Goal: Task Accomplishment & Management: Use online tool/utility

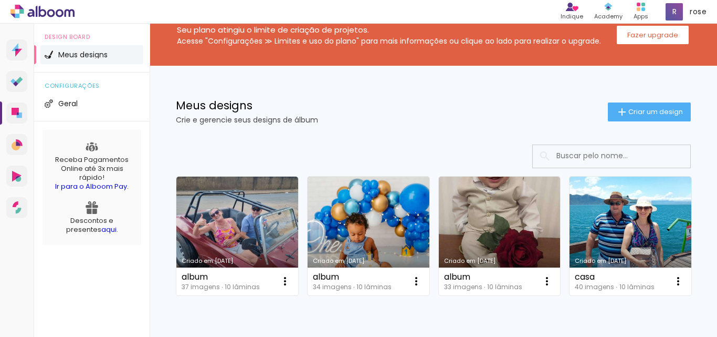
scroll to position [53, 0]
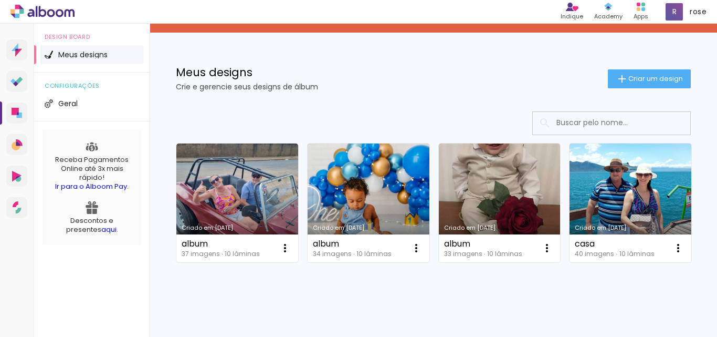
click at [384, 179] on link "Criado em [DATE]" at bounding box center [369, 202] width 122 height 119
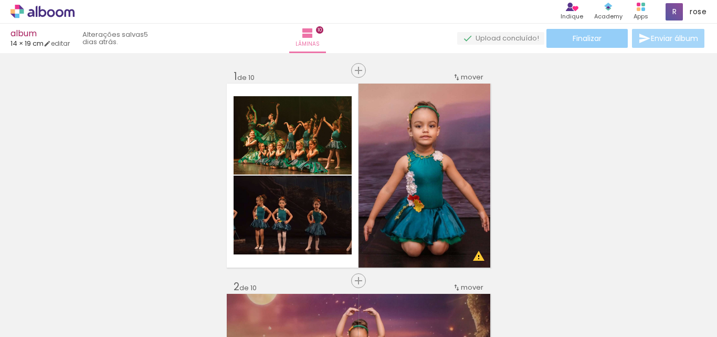
click at [589, 36] on span "Finalizar" at bounding box center [587, 38] width 29 height 7
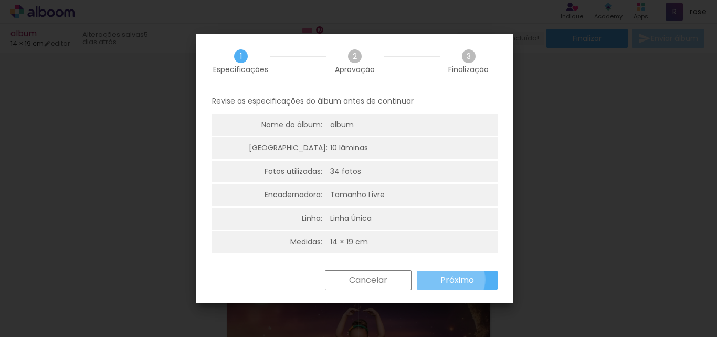
click at [0, 0] on slot "Próximo" at bounding box center [0, 0] width 0 height 0
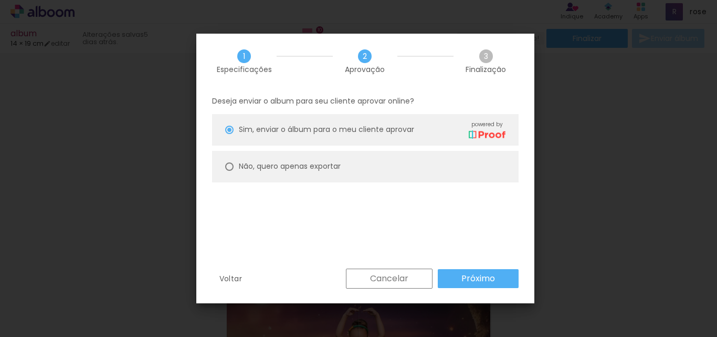
click at [231, 170] on div at bounding box center [229, 166] width 8 height 8
type paper-radio-button "on"
click at [458, 276] on paper-button "Próximo" at bounding box center [478, 278] width 81 height 19
type input "Alta, 300 DPI"
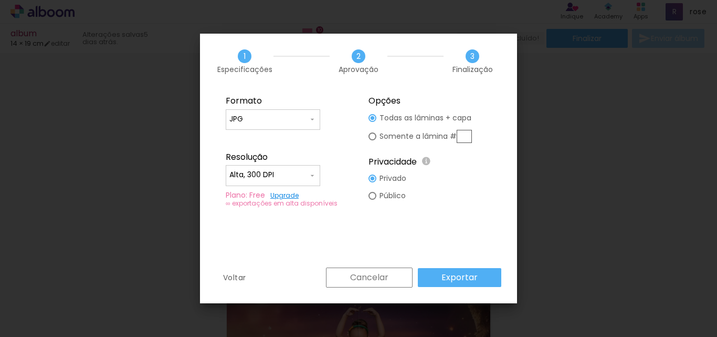
click at [282, 126] on paper-input-container "JPG" at bounding box center [273, 119] width 95 height 21
click at [263, 136] on paper-item "PDF" at bounding box center [273, 138] width 95 height 21
type input "PDF"
click at [0, 0] on slot "Exportar" at bounding box center [0, 0] width 0 height 0
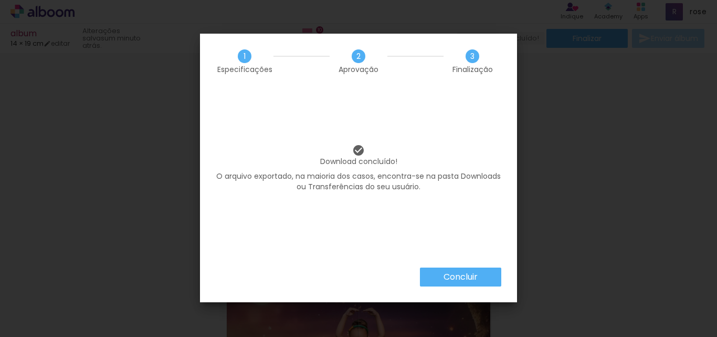
click at [0, 0] on slot "Concluir" at bounding box center [0, 0] width 0 height 0
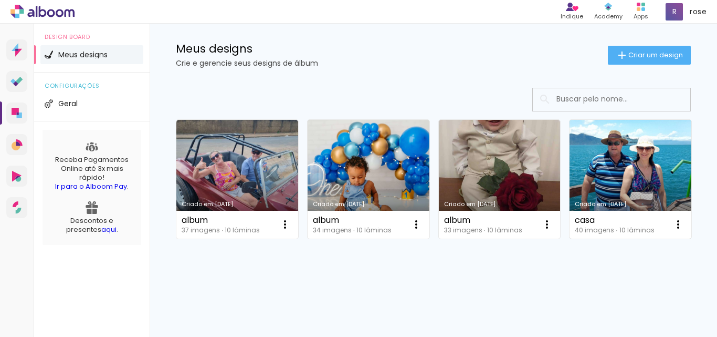
scroll to position [158, 0]
click at [570, 223] on link "Criado em [DATE]" at bounding box center [631, 179] width 122 height 119
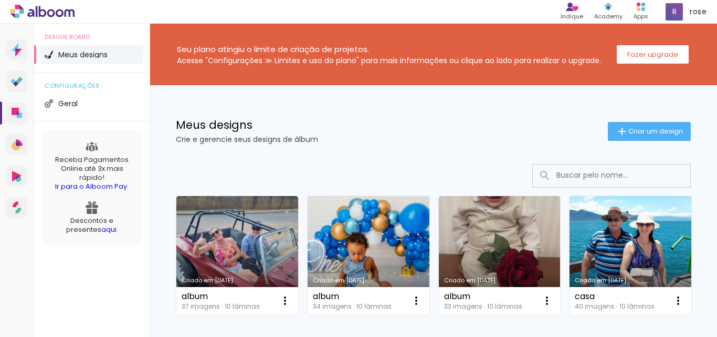
scroll to position [105, 0]
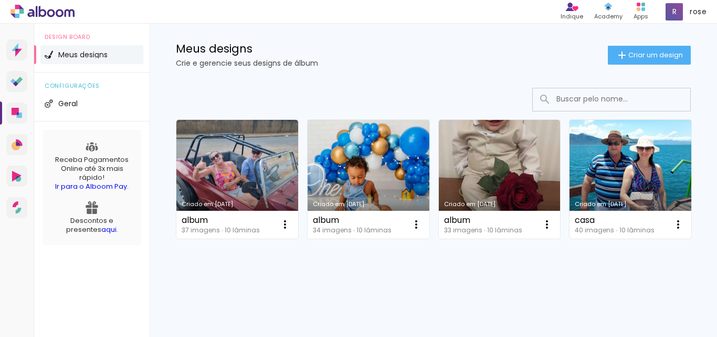
click at [570, 238] on link "Criado em [DATE]" at bounding box center [631, 179] width 122 height 119
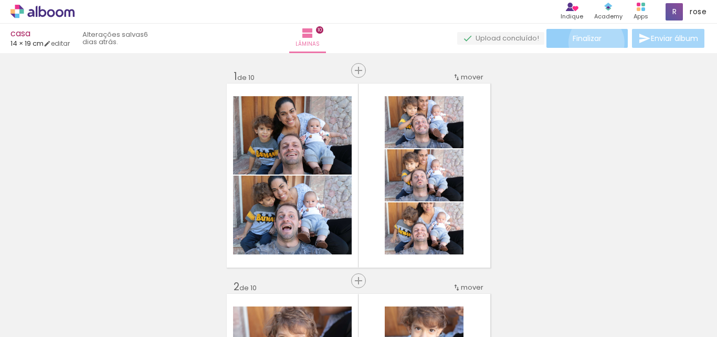
click at [593, 42] on span "Finalizar" at bounding box center [587, 38] width 29 height 7
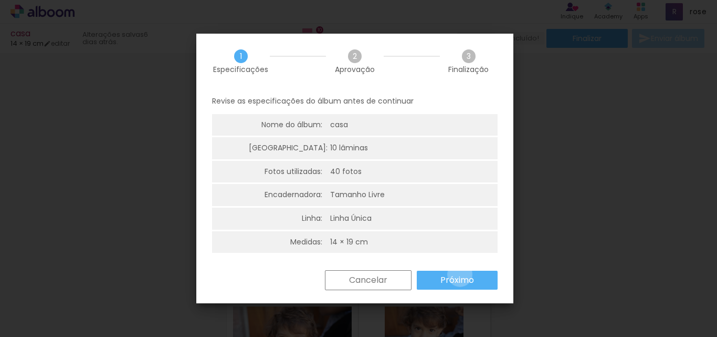
click at [0, 0] on slot "Próximo" at bounding box center [0, 0] width 0 height 0
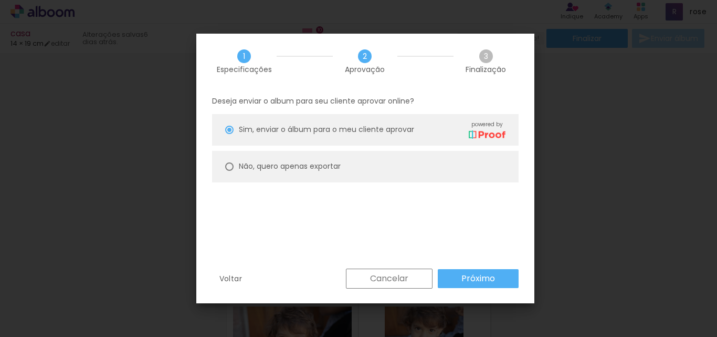
click at [233, 166] on div at bounding box center [229, 166] width 8 height 8
type paper-radio-button "on"
click at [0, 0] on slot "Próximo" at bounding box center [0, 0] width 0 height 0
type input "Alta, 300 DPI"
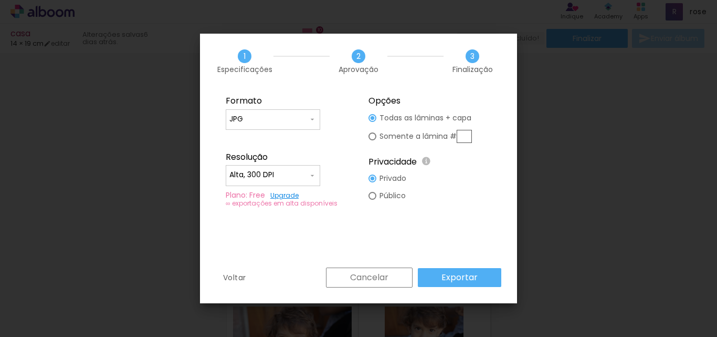
click at [301, 119] on input "JPG" at bounding box center [268, 119] width 79 height 11
click at [267, 138] on paper-item "PDF" at bounding box center [273, 138] width 95 height 21
type input "PDF"
click at [479, 281] on paper-button "Exportar" at bounding box center [459, 277] width 83 height 19
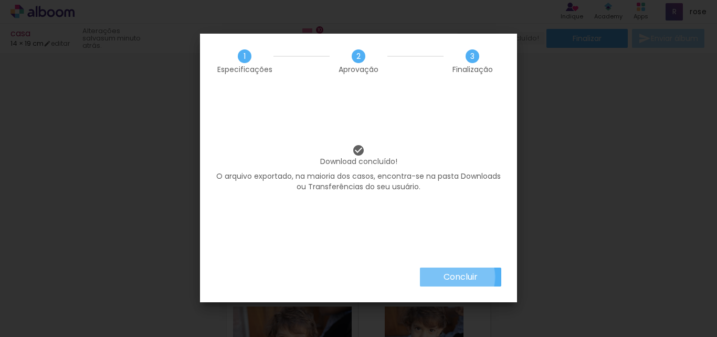
click at [0, 0] on slot "Concluir" at bounding box center [0, 0] width 0 height 0
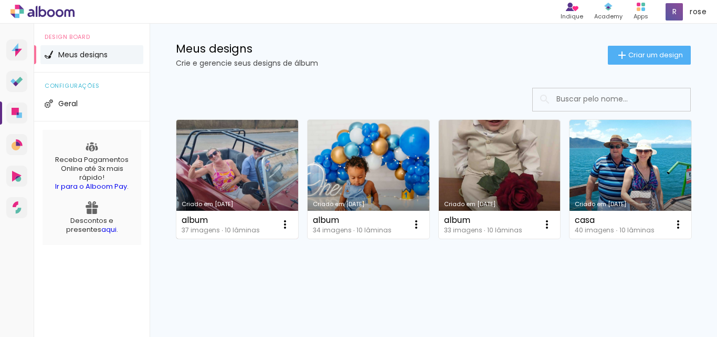
scroll to position [53, 0]
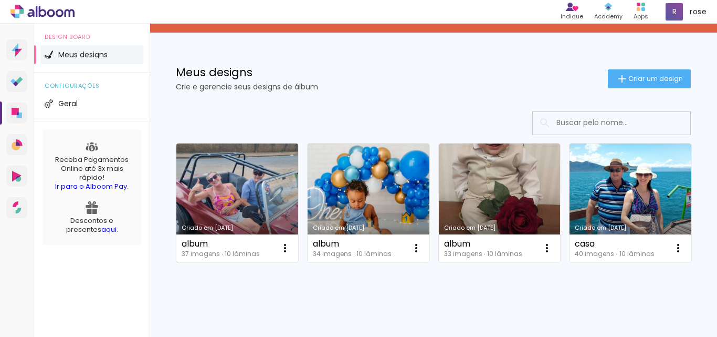
click at [241, 197] on link "Criado em [DATE]" at bounding box center [237, 202] width 122 height 119
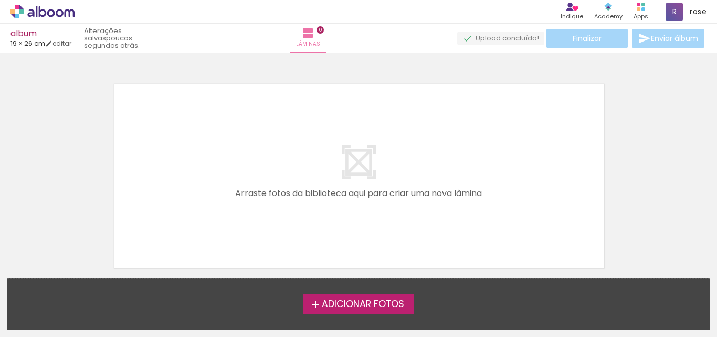
scroll to position [33, 0]
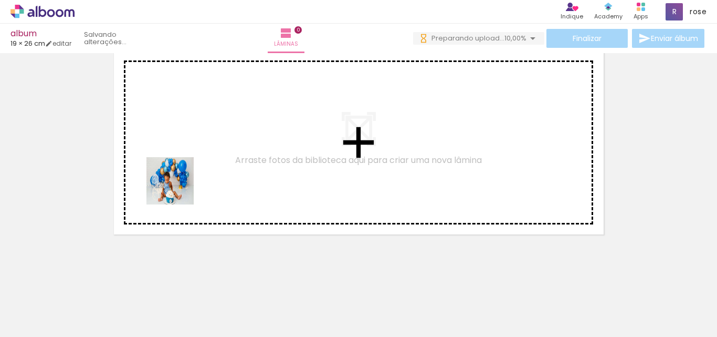
drag, startPoint x: 122, startPoint y: 308, endPoint x: 188, endPoint y: 154, distance: 167.5
click at [188, 154] on quentale-workspace at bounding box center [358, 168] width 717 height 337
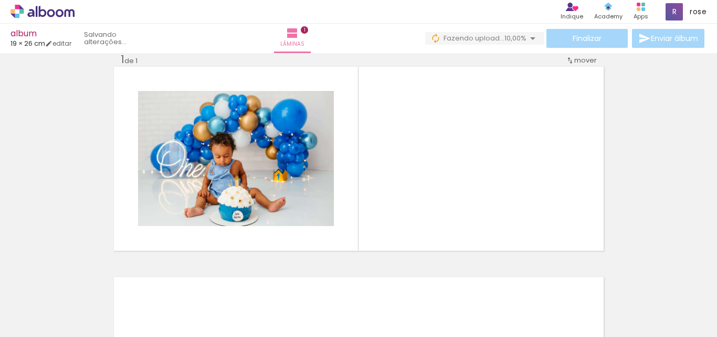
scroll to position [14, 0]
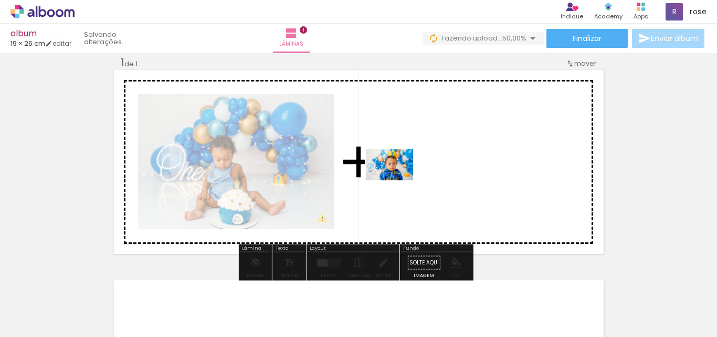
drag, startPoint x: 153, startPoint y: 309, endPoint x: 398, endPoint y: 180, distance: 276.0
click at [398, 180] on quentale-workspace at bounding box center [358, 168] width 717 height 337
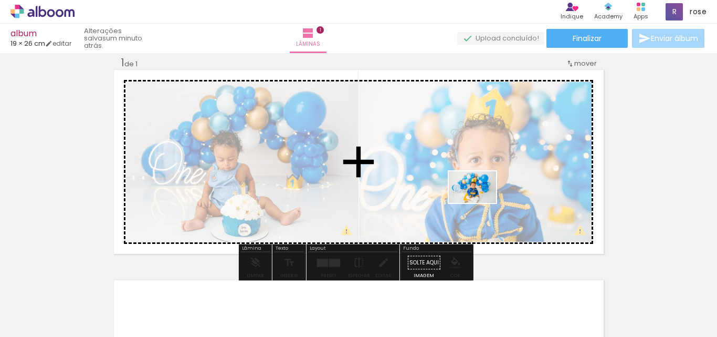
drag, startPoint x: 211, startPoint y: 309, endPoint x: 481, endPoint y: 203, distance: 289.5
click at [481, 203] on quentale-workspace at bounding box center [358, 168] width 717 height 337
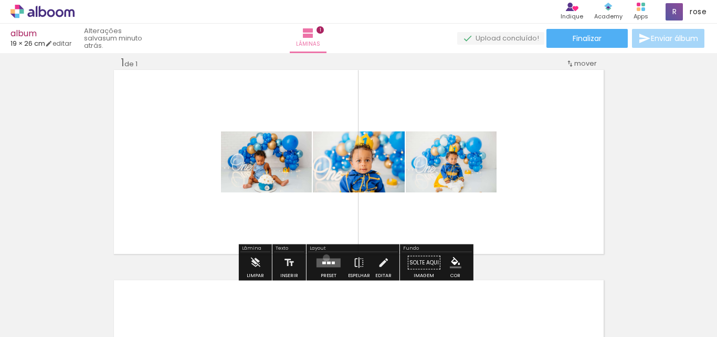
click at [324, 257] on div at bounding box center [329, 262] width 28 height 21
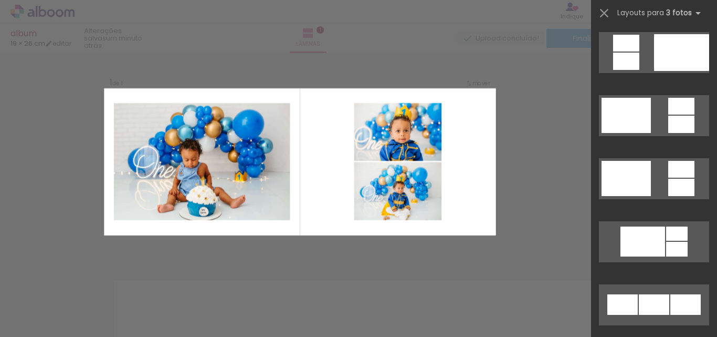
scroll to position [263, 0]
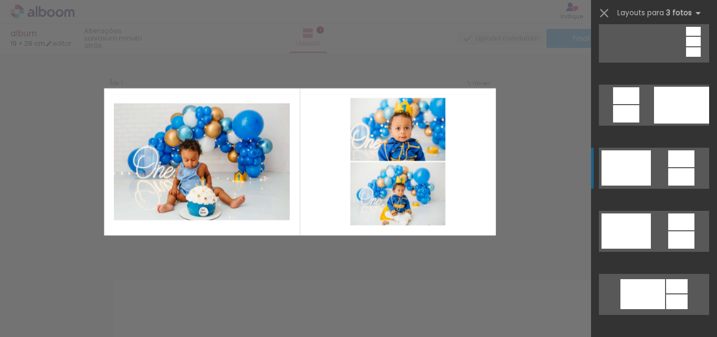
click at [681, 182] on div at bounding box center [682, 176] width 26 height 17
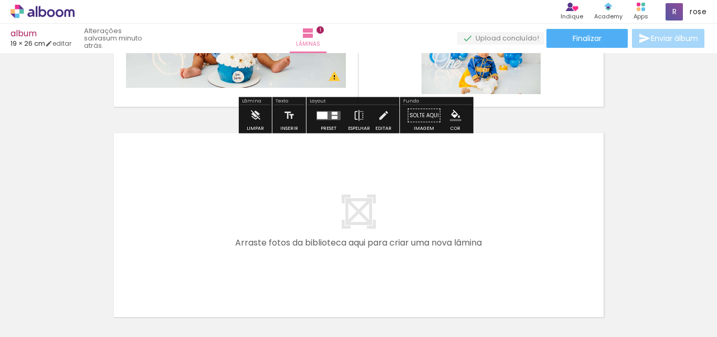
scroll to position [171, 0]
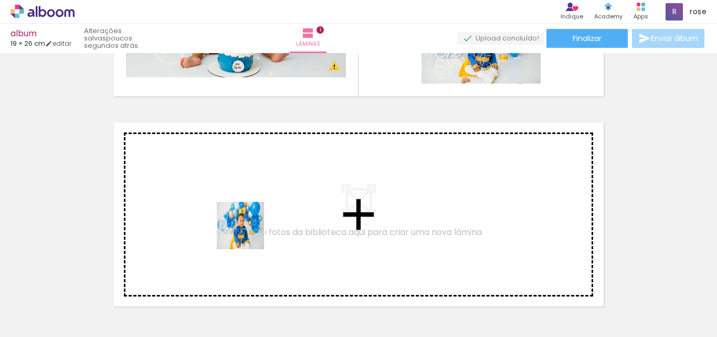
drag, startPoint x: 288, startPoint y: 310, endPoint x: 247, endPoint y: 228, distance: 91.6
click at [247, 228] on quentale-workspace at bounding box center [358, 168] width 717 height 337
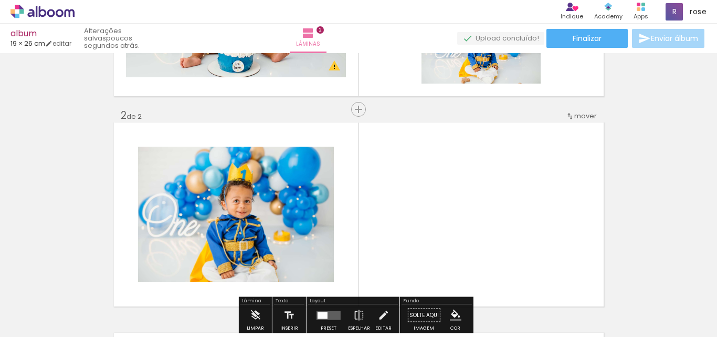
scroll to position [224, 0]
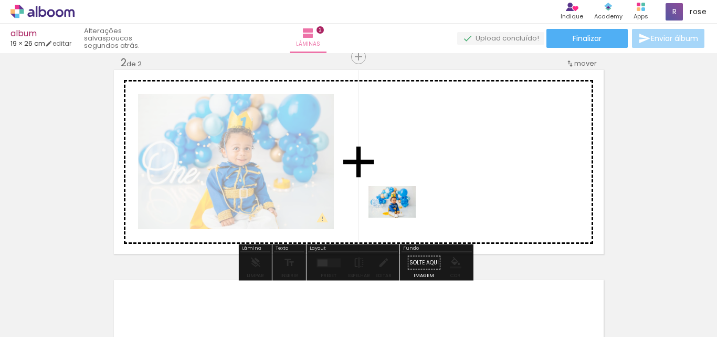
drag, startPoint x: 400, startPoint y: 308, endPoint x: 400, endPoint y: 217, distance: 90.3
click at [400, 217] on quentale-workspace at bounding box center [358, 168] width 717 height 337
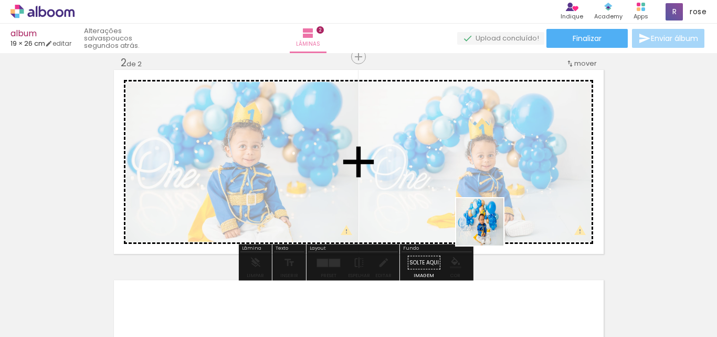
drag, startPoint x: 475, startPoint y: 309, endPoint x: 494, endPoint y: 211, distance: 100.0
click at [494, 211] on quentale-workspace at bounding box center [358, 168] width 717 height 337
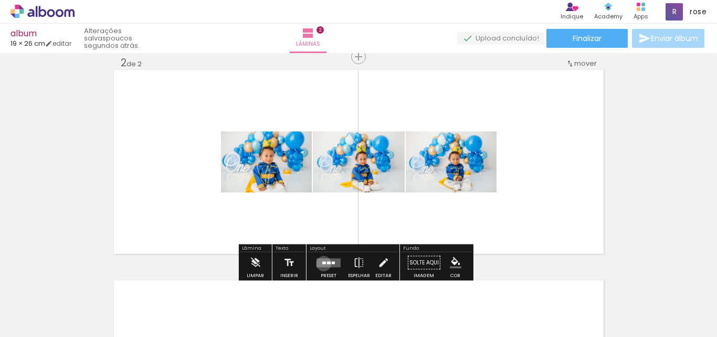
click at [322, 263] on div at bounding box center [324, 262] width 4 height 3
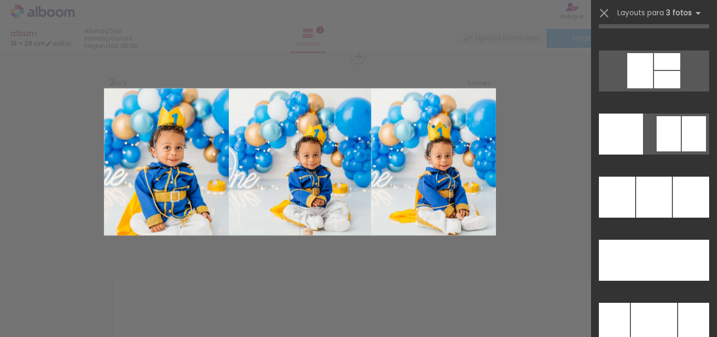
scroll to position [3151, 0]
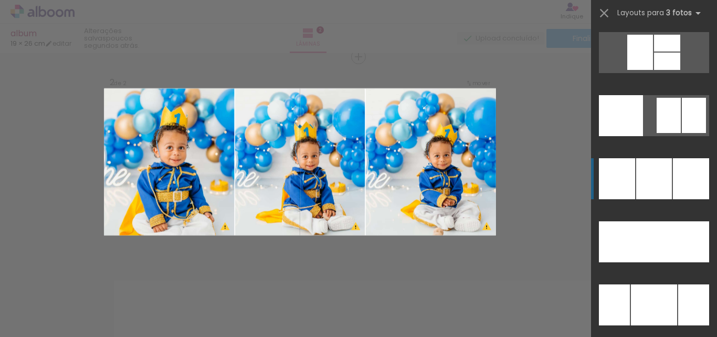
click at [681, 184] on div at bounding box center [691, 178] width 36 height 41
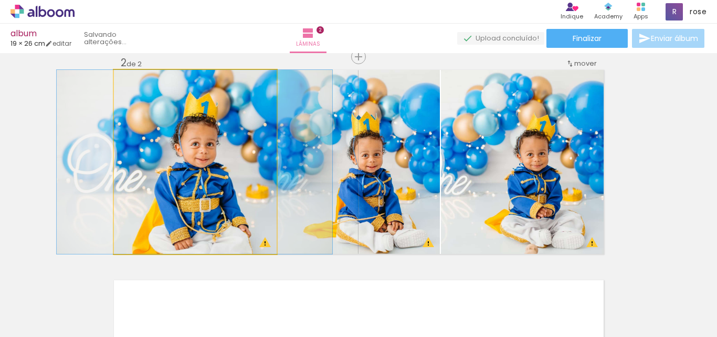
drag, startPoint x: 202, startPoint y: 202, endPoint x: 199, endPoint y: 186, distance: 16.0
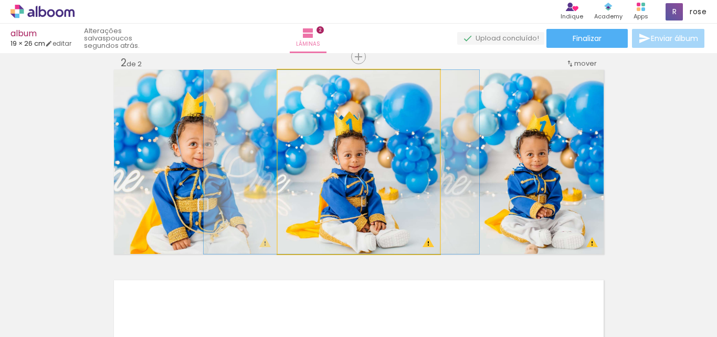
drag, startPoint x: 406, startPoint y: 192, endPoint x: 389, endPoint y: 195, distance: 17.5
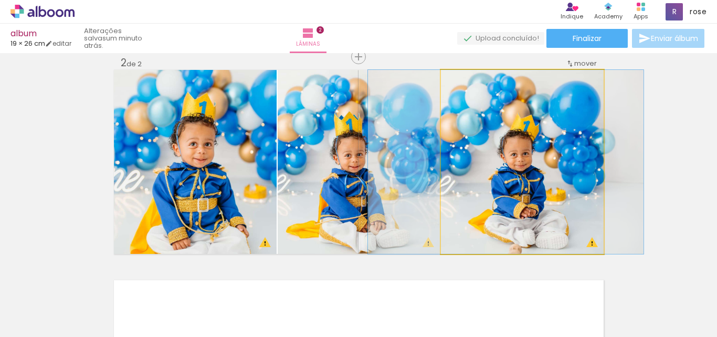
drag, startPoint x: 539, startPoint y: 195, endPoint x: 523, endPoint y: 192, distance: 16.7
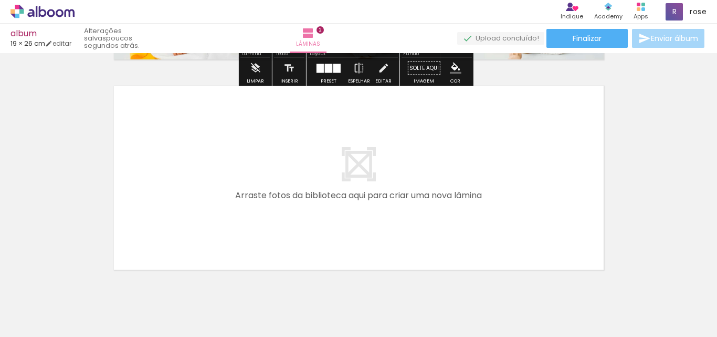
scroll to position [434, 0]
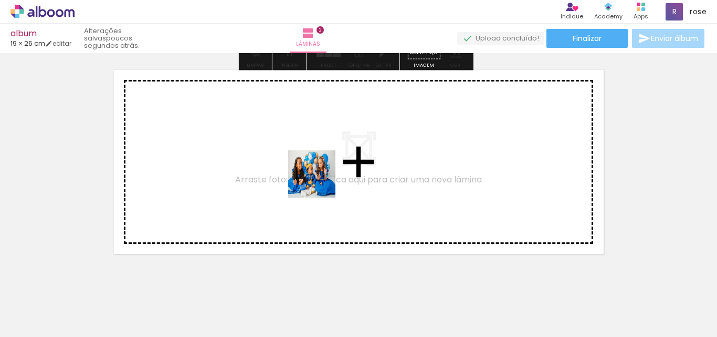
drag, startPoint x: 518, startPoint y: 303, endPoint x: 529, endPoint y: 264, distance: 40.5
click at [292, 170] on quentale-workspace at bounding box center [358, 168] width 717 height 337
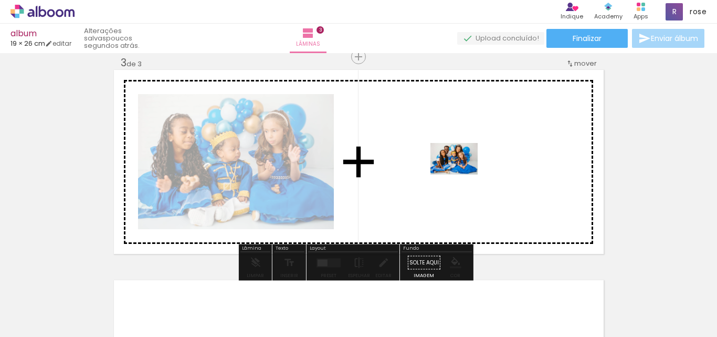
drag, startPoint x: 578, startPoint y: 309, endPoint x: 462, endPoint y: 174, distance: 177.7
click at [462, 174] on quentale-workspace at bounding box center [358, 168] width 717 height 337
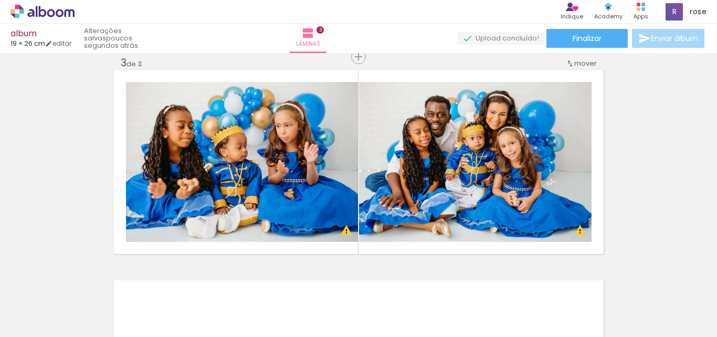
scroll to position [0, 381]
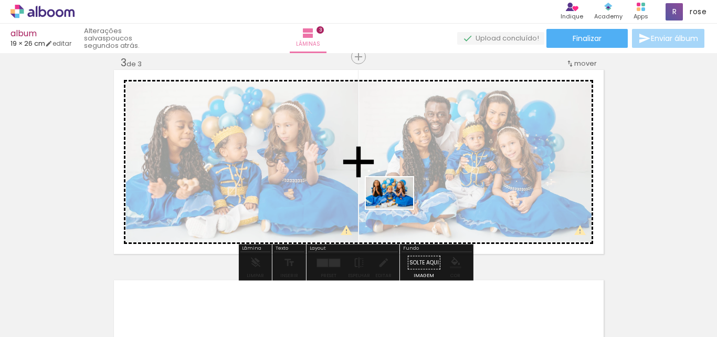
drag, startPoint x: 386, startPoint y: 316, endPoint x: 398, endPoint y: 208, distance: 108.3
click at [398, 208] on quentale-workspace at bounding box center [358, 168] width 717 height 337
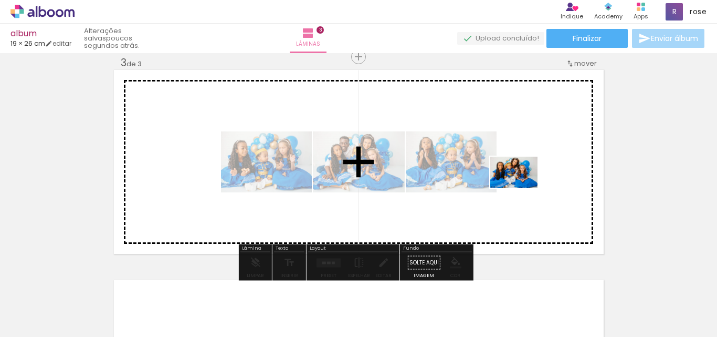
drag, startPoint x: 545, startPoint y: 313, endPoint x: 522, endPoint y: 188, distance: 127.0
click at [522, 188] on quentale-workspace at bounding box center [358, 168] width 717 height 337
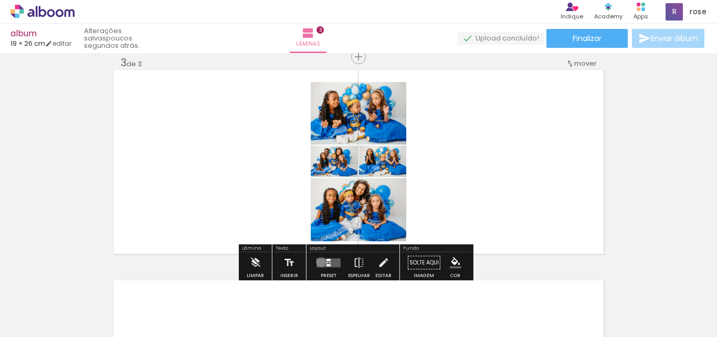
click at [319, 262] on quentale-layouter at bounding box center [329, 262] width 24 height 9
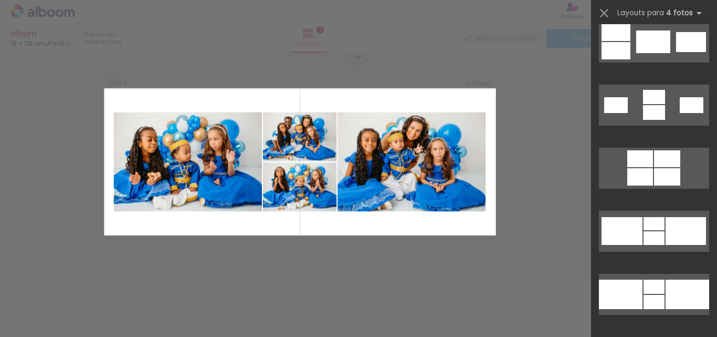
scroll to position [1891, 0]
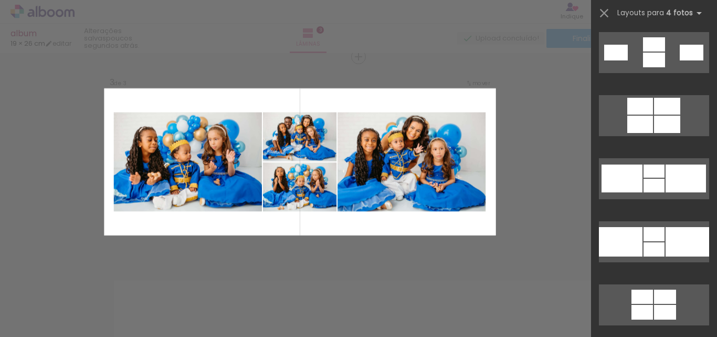
click at [687, 194] on quentale-layouter at bounding box center [654, 178] width 110 height 41
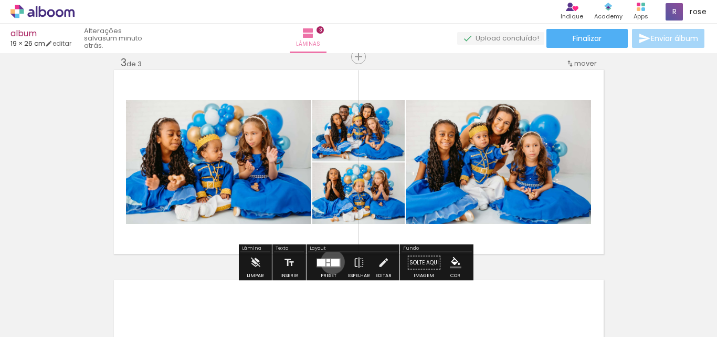
click at [331, 262] on div at bounding box center [335, 261] width 8 height 7
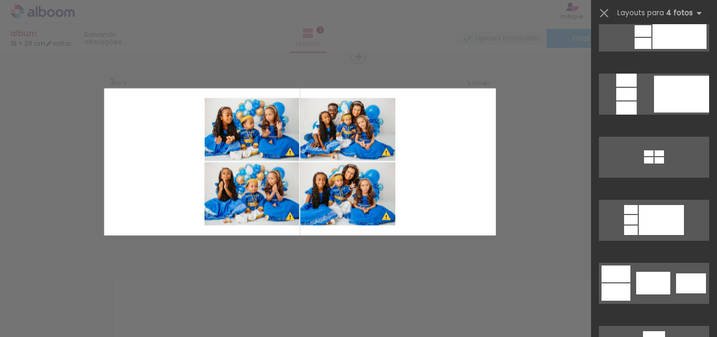
scroll to position [1838, 0]
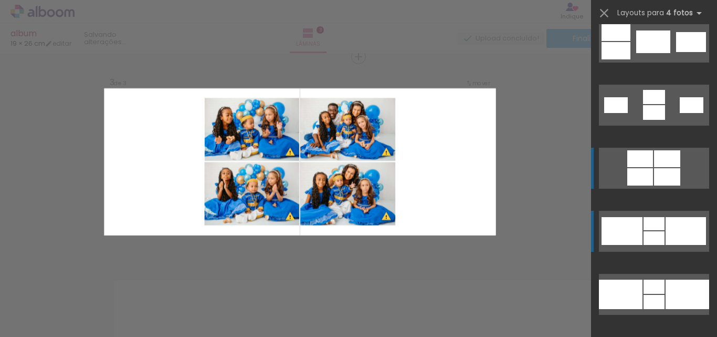
click at [660, 185] on quentale-layouter at bounding box center [654, 168] width 110 height 41
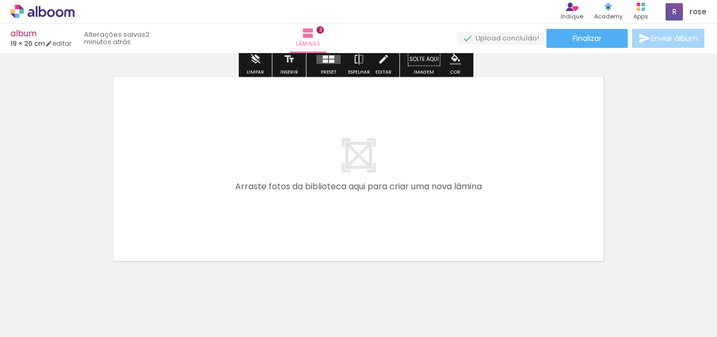
scroll to position [619, 0]
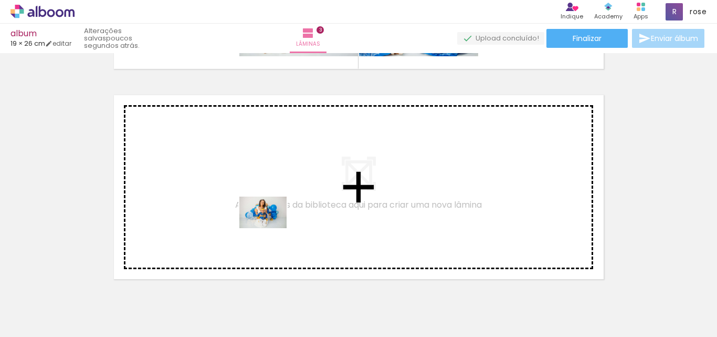
drag, startPoint x: 271, startPoint y: 308, endPoint x: 271, endPoint y: 228, distance: 79.8
click at [271, 228] on quentale-workspace at bounding box center [358, 168] width 717 height 337
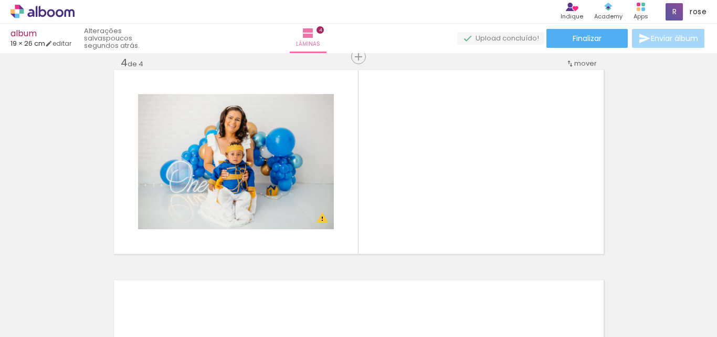
scroll to position [0, 524]
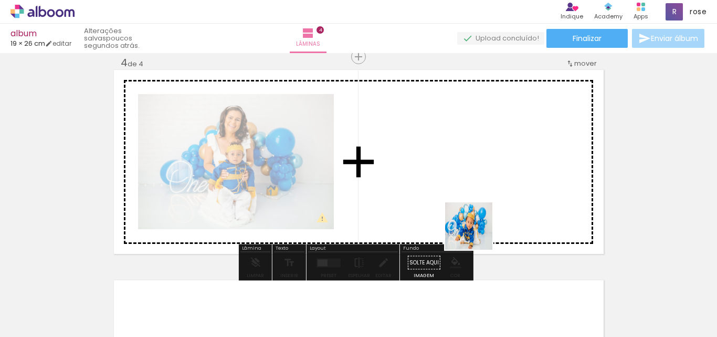
drag, startPoint x: 476, startPoint y: 310, endPoint x: 477, endPoint y: 208, distance: 102.4
click at [477, 208] on quentale-workspace at bounding box center [358, 168] width 717 height 337
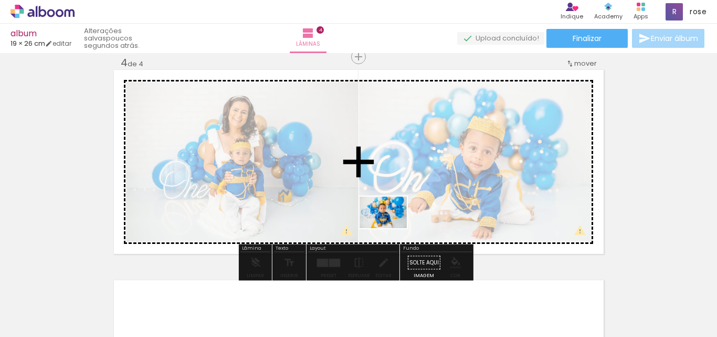
drag, startPoint x: 175, startPoint y: 313, endPoint x: 391, endPoint y: 228, distance: 232.0
click at [391, 228] on quentale-workspace at bounding box center [358, 168] width 717 height 337
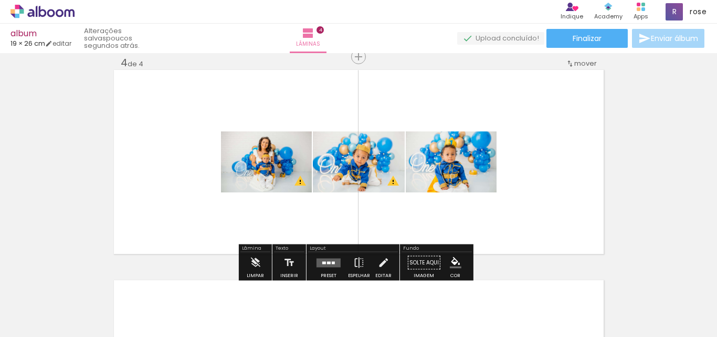
click at [338, 260] on quentale-layouter at bounding box center [329, 262] width 24 height 9
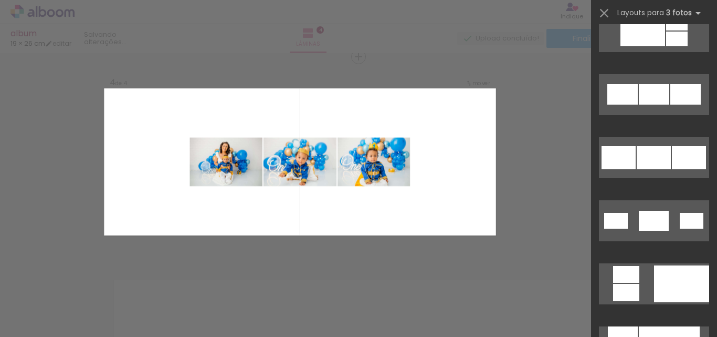
scroll to position [590, 0]
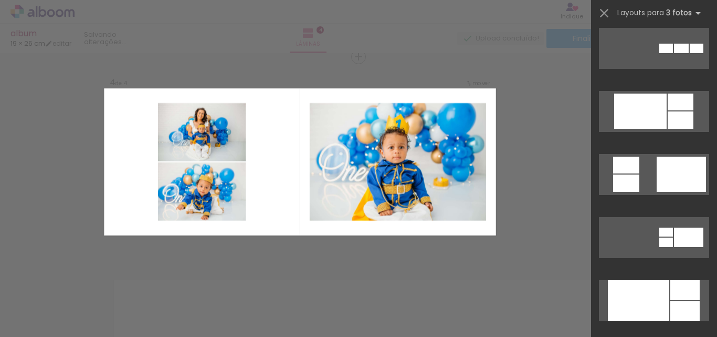
scroll to position [1313, 0]
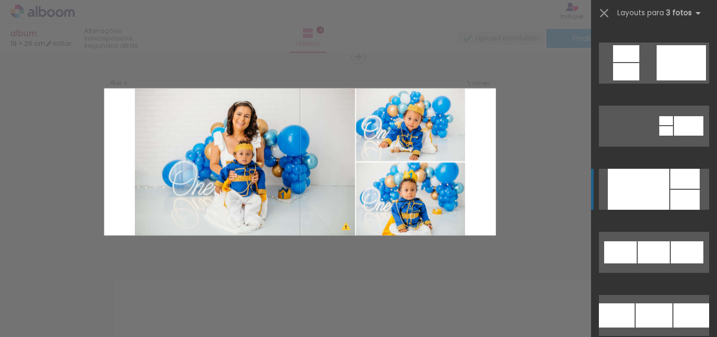
click at [674, 183] on div at bounding box center [685, 179] width 29 height 20
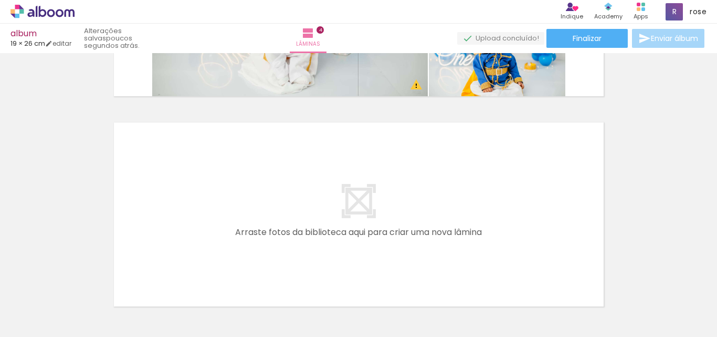
scroll to position [0, 1006]
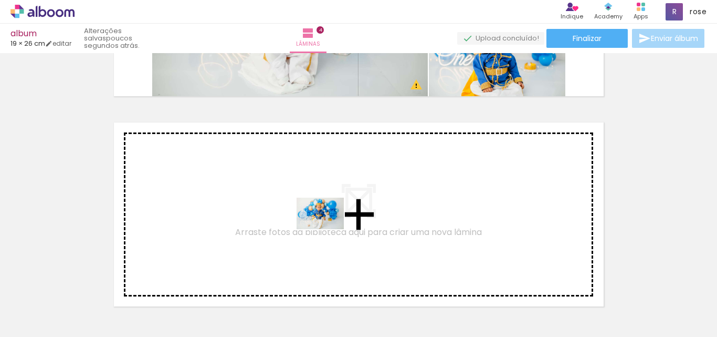
drag, startPoint x: 392, startPoint y: 311, endPoint x: 327, endPoint y: 229, distance: 104.6
click at [327, 229] on quentale-workspace at bounding box center [358, 168] width 717 height 337
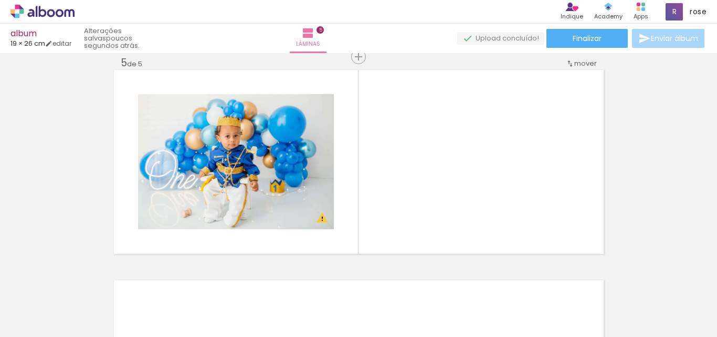
scroll to position [0, 643]
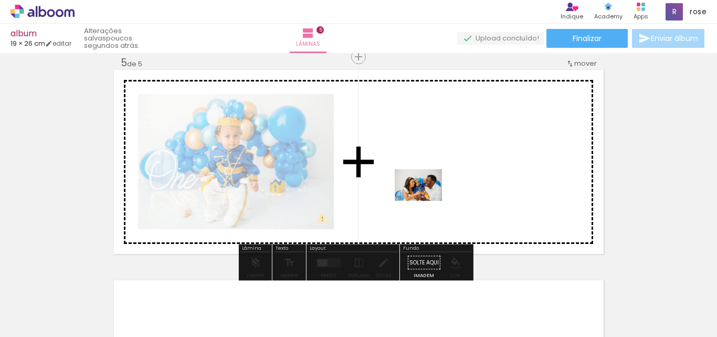
drag, startPoint x: 234, startPoint y: 309, endPoint x: 431, endPoint y: 199, distance: 225.2
click at [431, 199] on quentale-workspace at bounding box center [358, 168] width 717 height 337
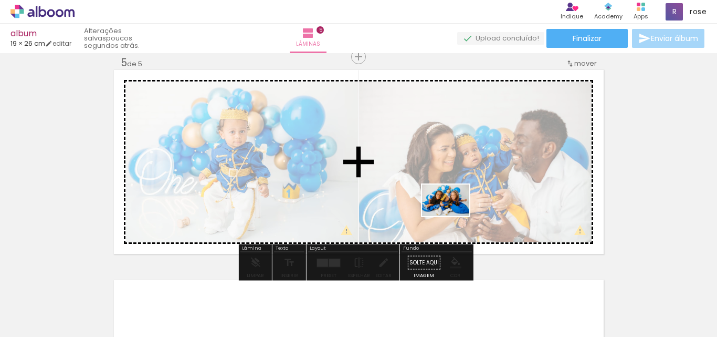
drag, startPoint x: 398, startPoint y: 309, endPoint x: 454, endPoint y: 216, distance: 108.3
click at [454, 216] on quentale-workspace at bounding box center [358, 168] width 717 height 337
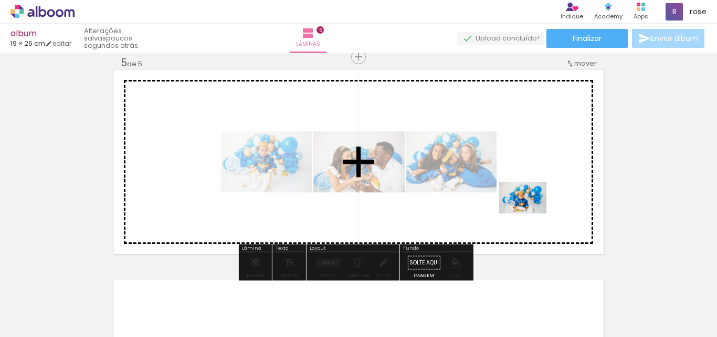
drag, startPoint x: 508, startPoint y: 316, endPoint x: 531, endPoint y: 213, distance: 105.0
click at [531, 213] on quentale-workspace at bounding box center [358, 168] width 717 height 337
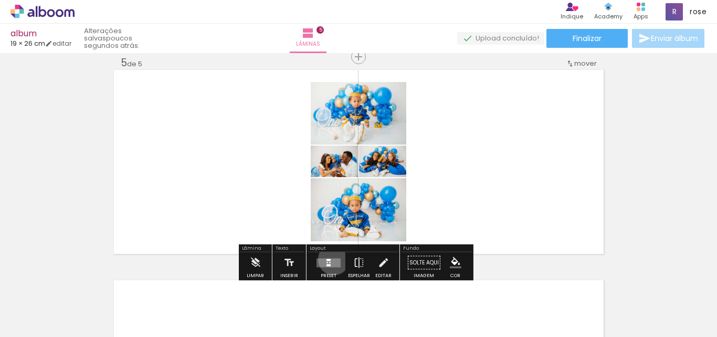
click at [331, 259] on quentale-layouter at bounding box center [329, 262] width 24 height 9
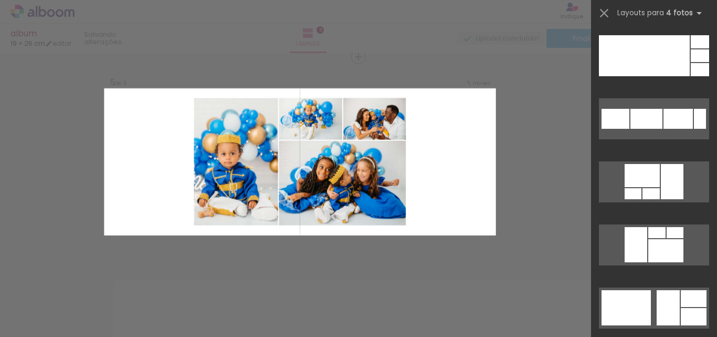
scroll to position [5461, 0]
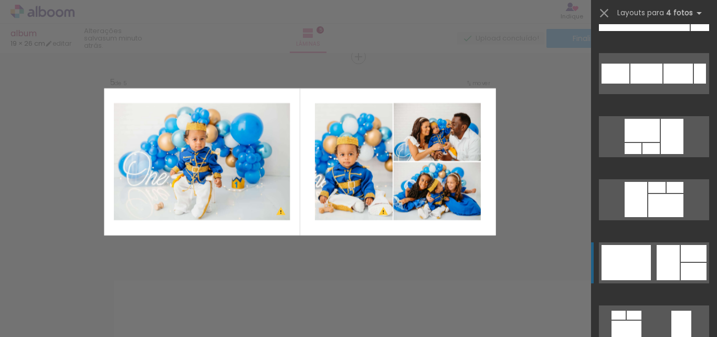
click at [659, 265] on div at bounding box center [668, 262] width 23 height 35
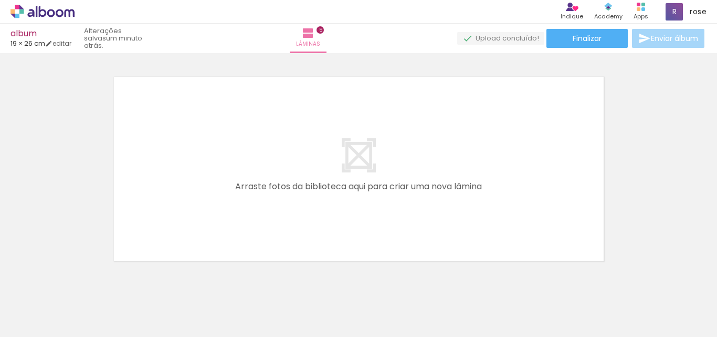
scroll to position [1039, 0]
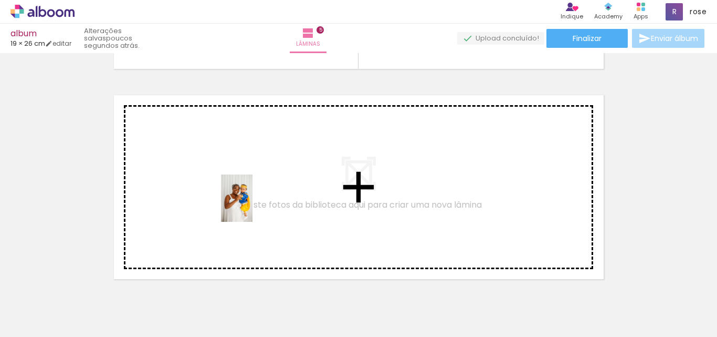
drag, startPoint x: 178, startPoint y: 314, endPoint x: 254, endPoint y: 203, distance: 134.0
click at [254, 203] on quentale-workspace at bounding box center [358, 168] width 717 height 337
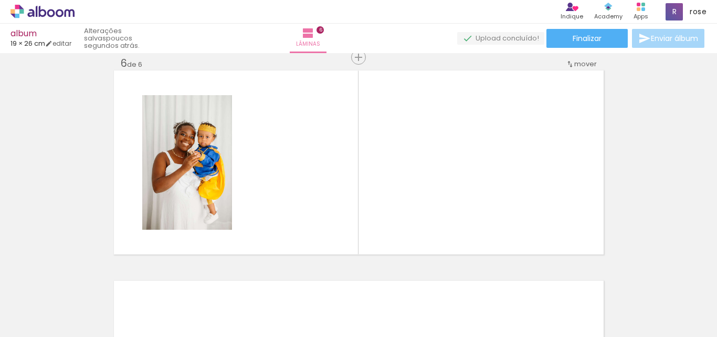
scroll to position [1064, 0]
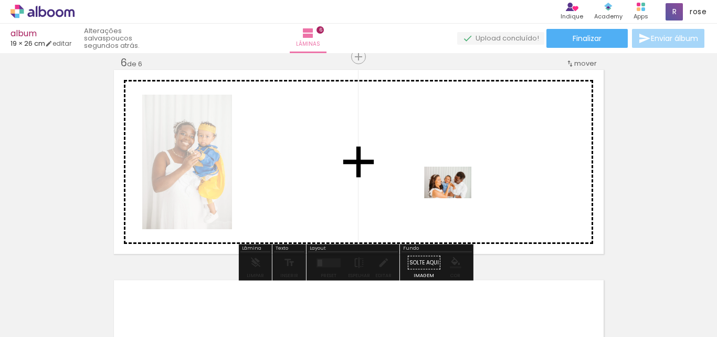
drag, startPoint x: 473, startPoint y: 315, endPoint x: 462, endPoint y: 273, distance: 43.9
click at [456, 189] on quentale-workspace at bounding box center [358, 168] width 717 height 337
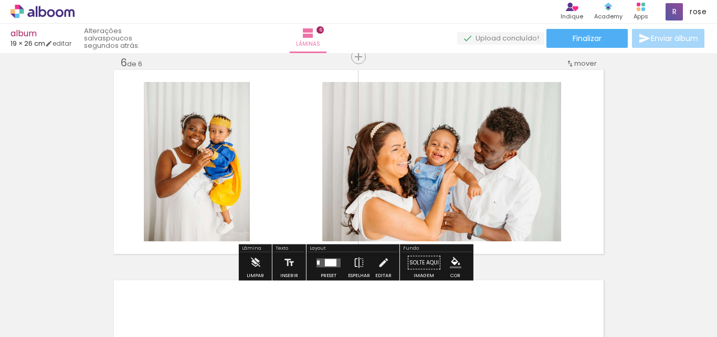
scroll to position [0, 995]
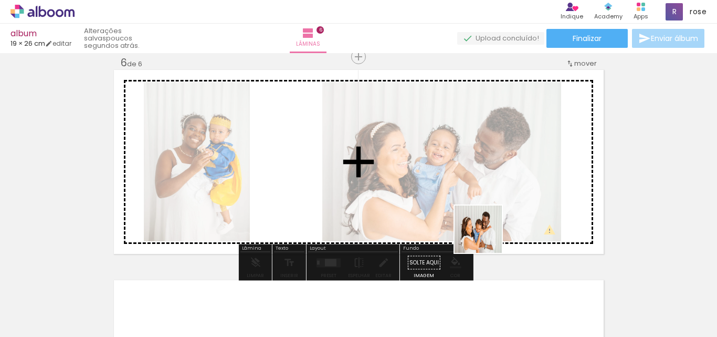
drag, startPoint x: 471, startPoint y: 314, endPoint x: 492, endPoint y: 183, distance: 132.4
click at [492, 183] on quentale-workspace at bounding box center [358, 168] width 717 height 337
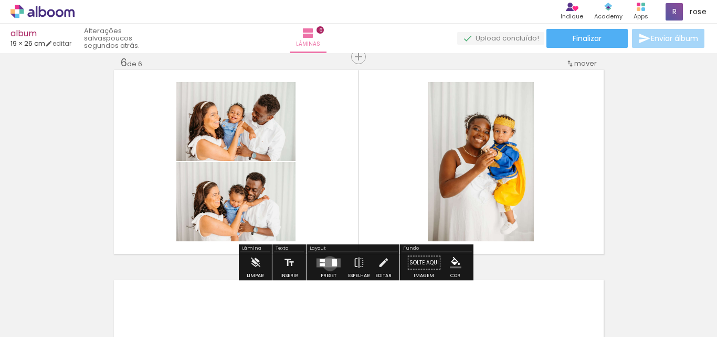
click at [328, 263] on quentale-layouter at bounding box center [329, 262] width 24 height 9
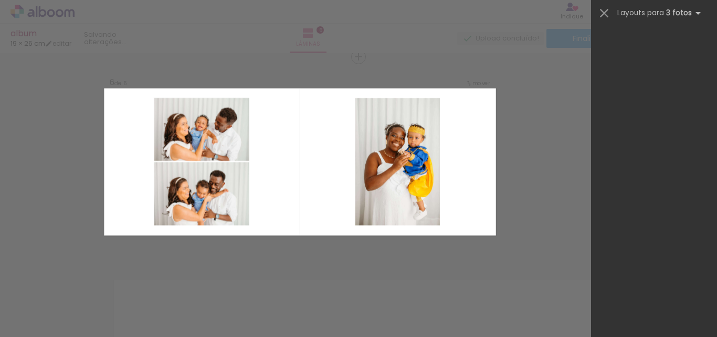
scroll to position [0, 0]
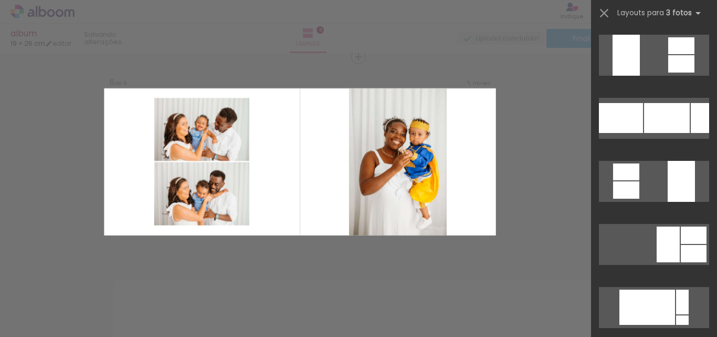
scroll to position [1418, 0]
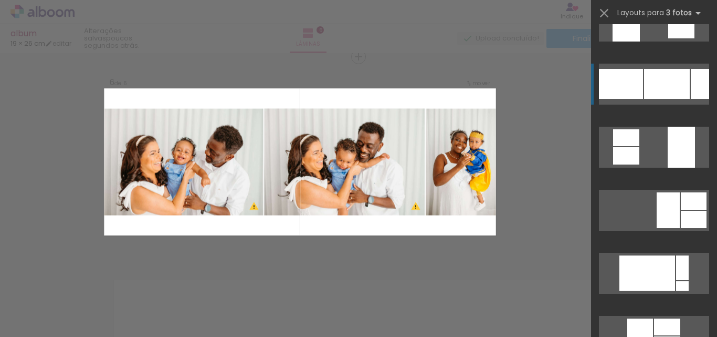
click at [673, 95] on div at bounding box center [667, 84] width 46 height 30
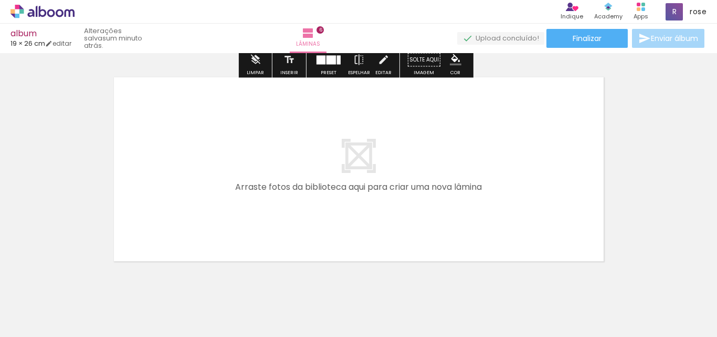
scroll to position [1274, 0]
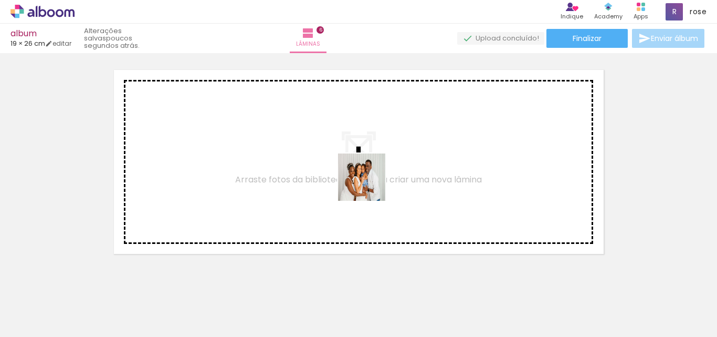
drag, startPoint x: 526, startPoint y: 311, endPoint x: 296, endPoint y: 266, distance: 234.5
click at [344, 176] on quentale-workspace at bounding box center [358, 168] width 717 height 337
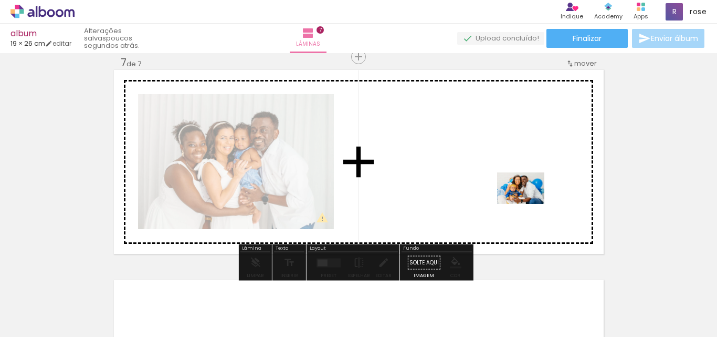
drag, startPoint x: 598, startPoint y: 315, endPoint x: 529, endPoint y: 204, distance: 130.4
click at [529, 204] on quentale-workspace at bounding box center [358, 168] width 717 height 337
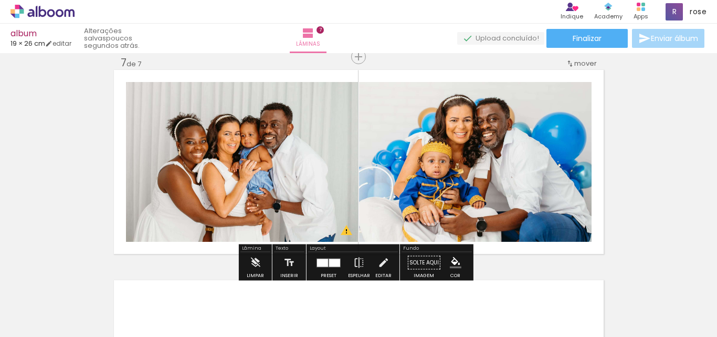
scroll to position [0, 1136]
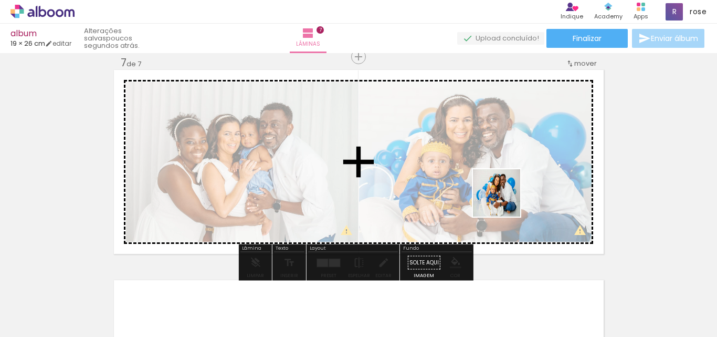
drag, startPoint x: 676, startPoint y: 309, endPoint x: 460, endPoint y: 173, distance: 255.3
click at [460, 173] on quentale-workspace at bounding box center [358, 168] width 717 height 337
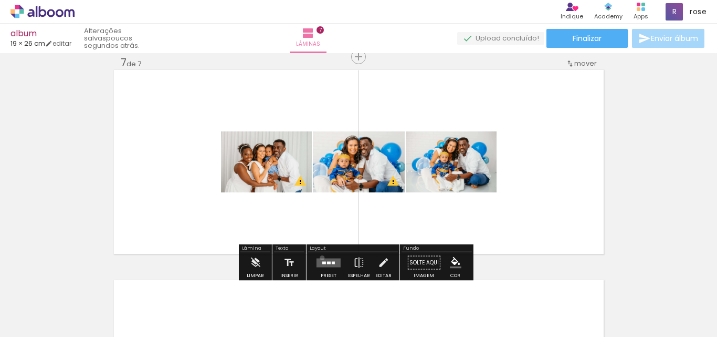
click at [320, 257] on div at bounding box center [329, 262] width 28 height 21
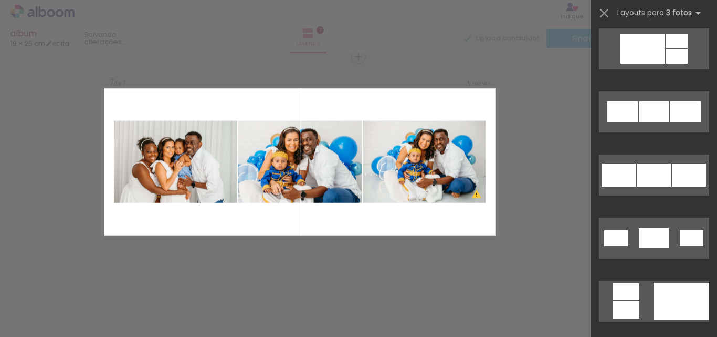
scroll to position [578, 0]
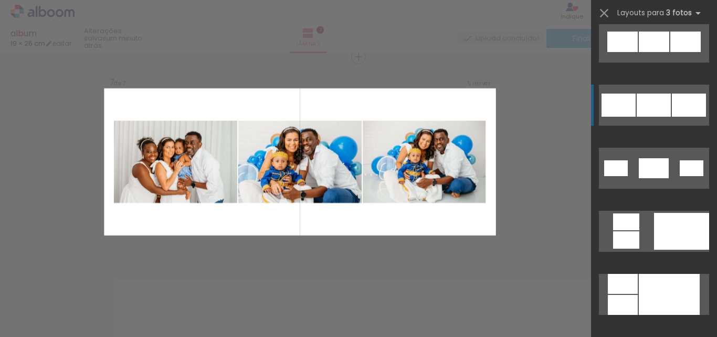
click at [666, 94] on div at bounding box center [654, 104] width 34 height 23
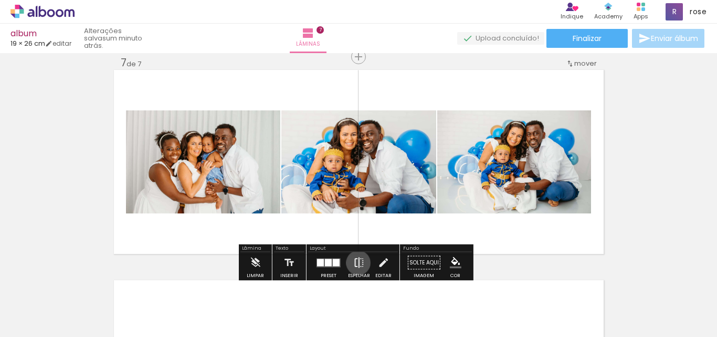
click at [356, 263] on iron-icon at bounding box center [359, 262] width 12 height 21
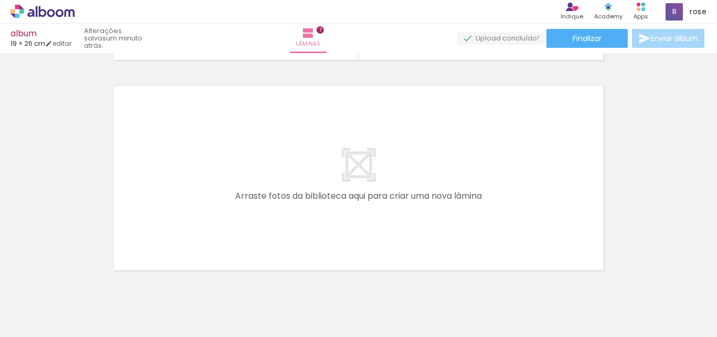
scroll to position [1484, 0]
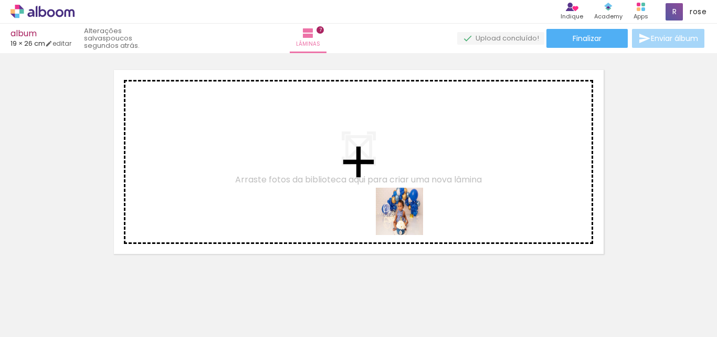
drag, startPoint x: 502, startPoint y: 315, endPoint x: 408, endPoint y: 219, distance: 134.4
click at [408, 219] on quentale-workspace at bounding box center [358, 168] width 717 height 337
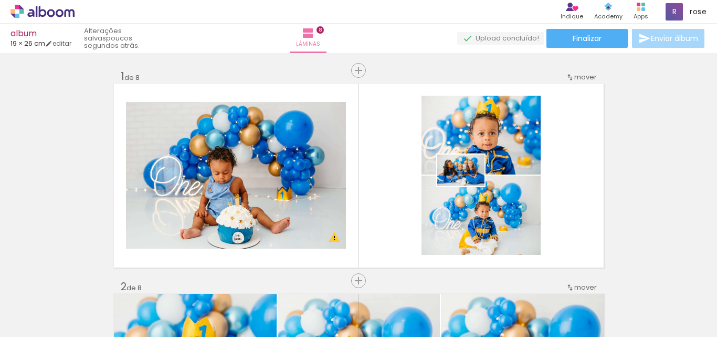
click at [469, 186] on quentale-workspace at bounding box center [358, 168] width 717 height 337
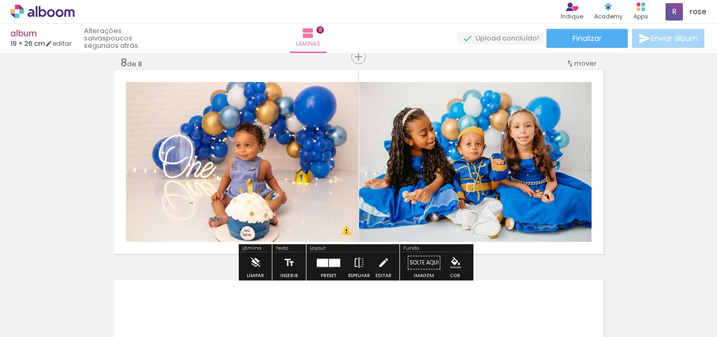
scroll to position [0, 1136]
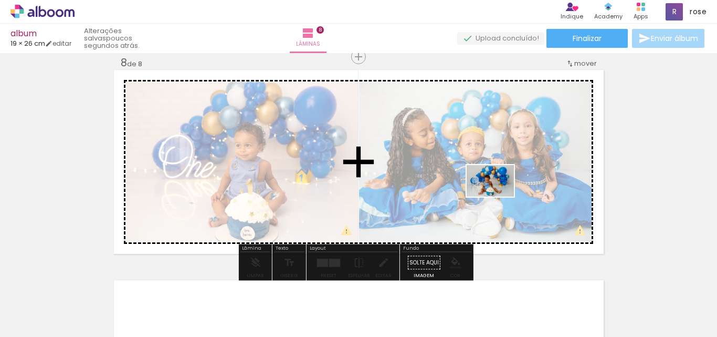
drag, startPoint x: 558, startPoint y: 308, endPoint x: 498, endPoint y: 196, distance: 126.4
click at [498, 196] on quentale-workspace at bounding box center [358, 168] width 717 height 337
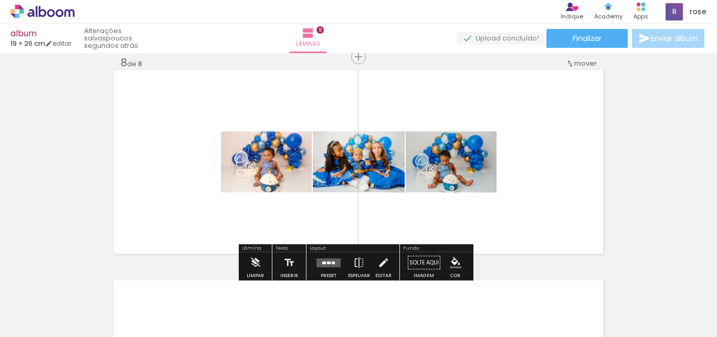
click at [326, 258] on quentale-layouter at bounding box center [329, 262] width 24 height 9
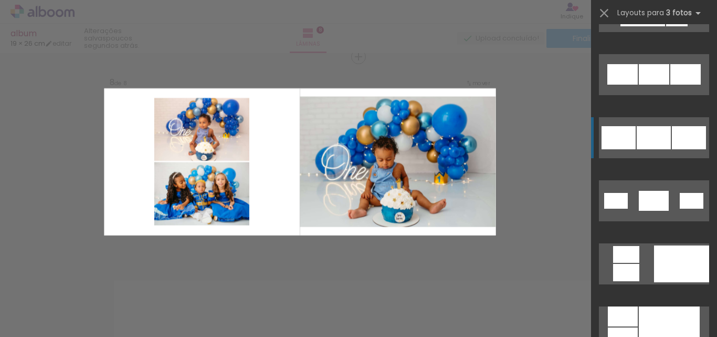
scroll to position [578, 0]
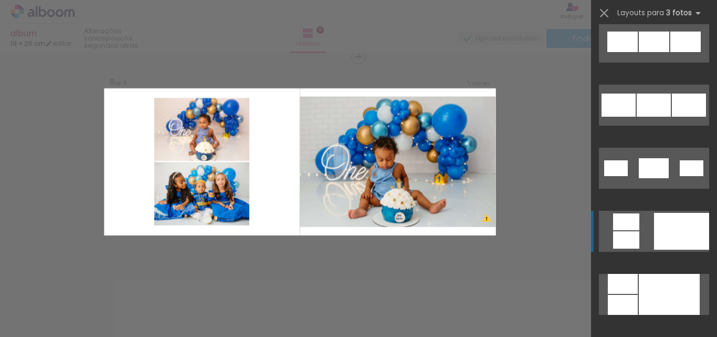
click at [623, 237] on div at bounding box center [626, 239] width 26 height 17
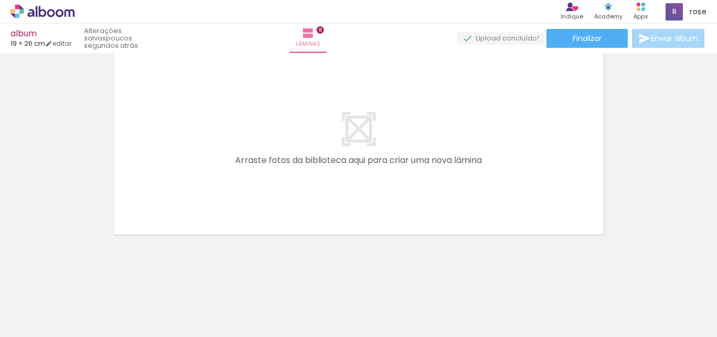
scroll to position [0, 109]
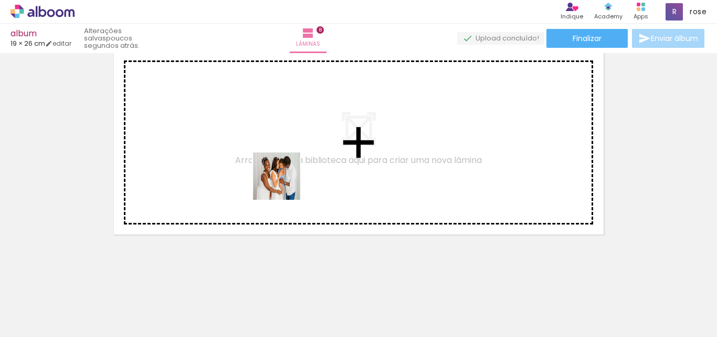
drag, startPoint x: 227, startPoint y: 316, endPoint x: 293, endPoint y: 142, distance: 185.6
click at [293, 142] on quentale-workspace at bounding box center [358, 168] width 717 height 337
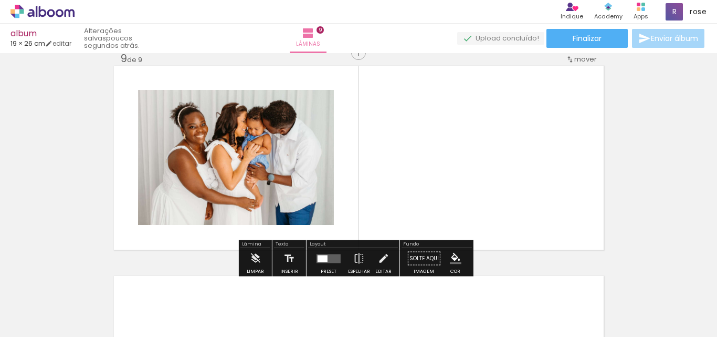
scroll to position [1694, 0]
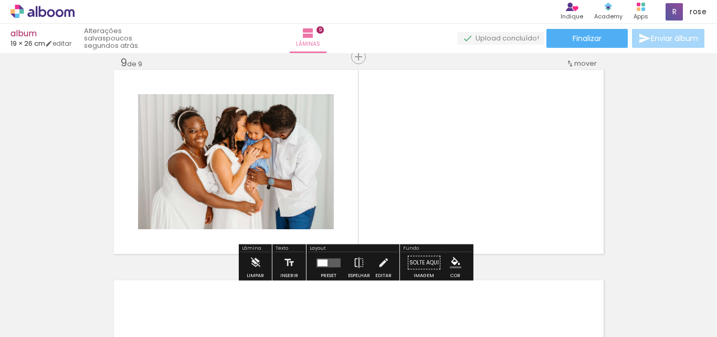
click at [320, 258] on div at bounding box center [329, 262] width 28 height 21
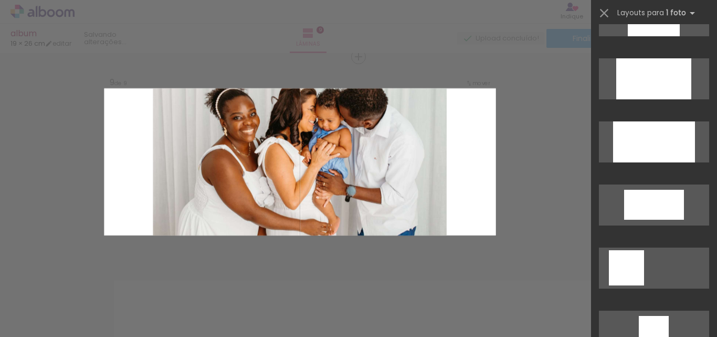
scroll to position [630, 0]
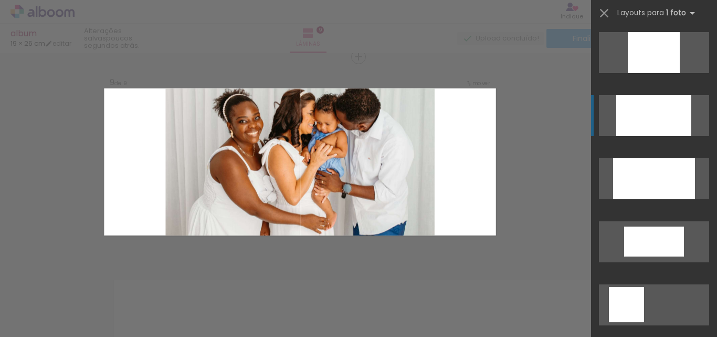
click at [661, 106] on div at bounding box center [654, 115] width 75 height 41
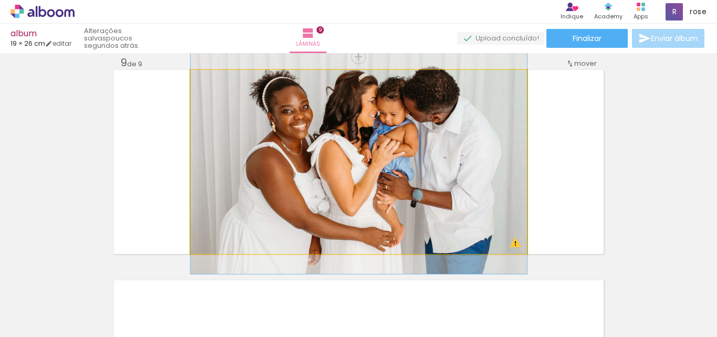
click at [442, 120] on quentale-photo at bounding box center [359, 162] width 337 height 184
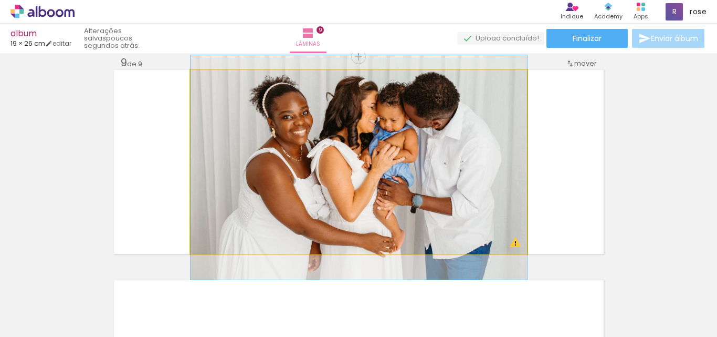
drag, startPoint x: 384, startPoint y: 202, endPoint x: 382, endPoint y: 207, distance: 6.1
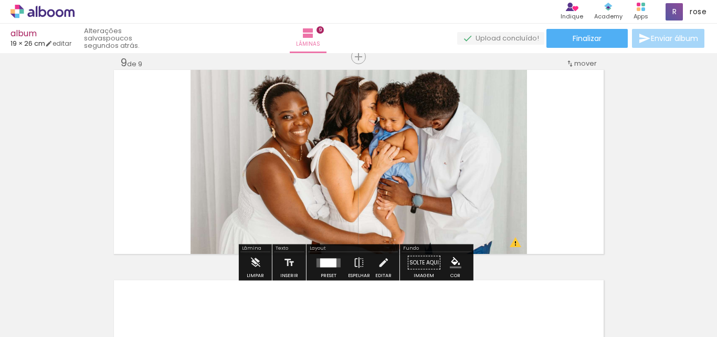
click at [590, 203] on quentale-layouter at bounding box center [359, 162] width 490 height 184
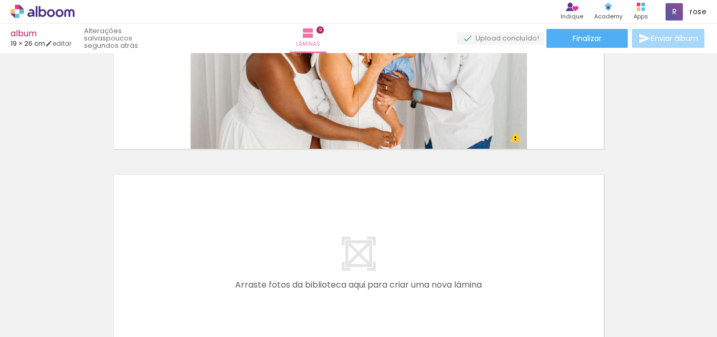
scroll to position [0, 357]
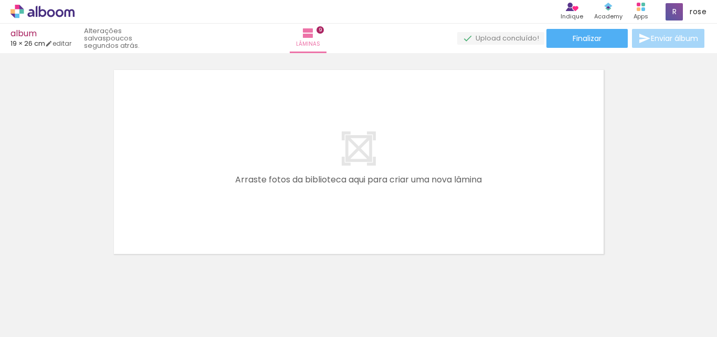
scroll to position [0, 928]
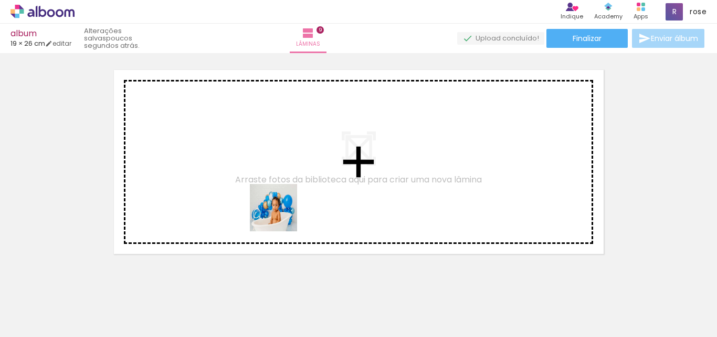
drag, startPoint x: 294, startPoint y: 317, endPoint x: 336, endPoint y: 288, distance: 51.3
click at [280, 211] on quentale-workspace at bounding box center [358, 168] width 717 height 337
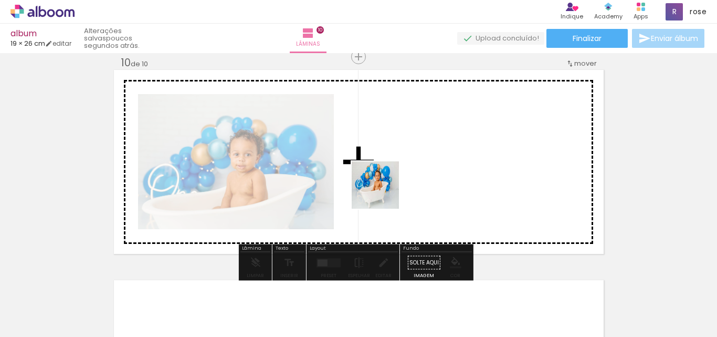
drag, startPoint x: 355, startPoint y: 305, endPoint x: 383, endPoint y: 193, distance: 115.4
click at [383, 193] on quentale-workspace at bounding box center [358, 168] width 717 height 337
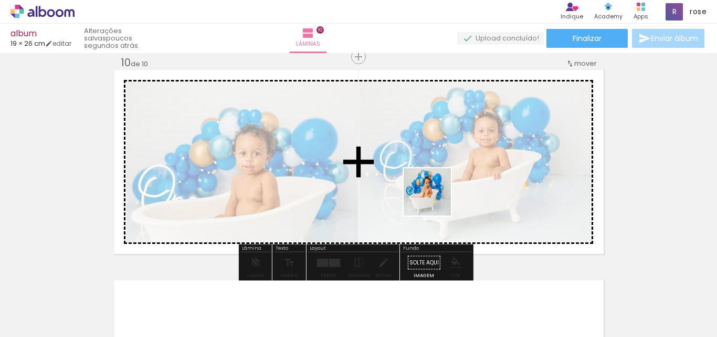
drag, startPoint x: 411, startPoint y: 298, endPoint x: 435, endPoint y: 200, distance: 101.3
click at [435, 200] on quentale-workspace at bounding box center [358, 168] width 717 height 337
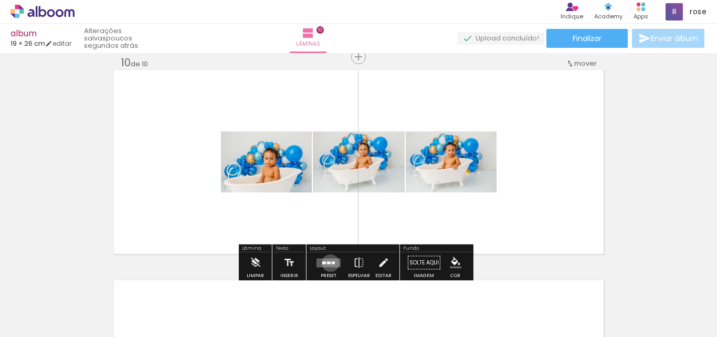
click at [328, 263] on div at bounding box center [329, 262] width 4 height 3
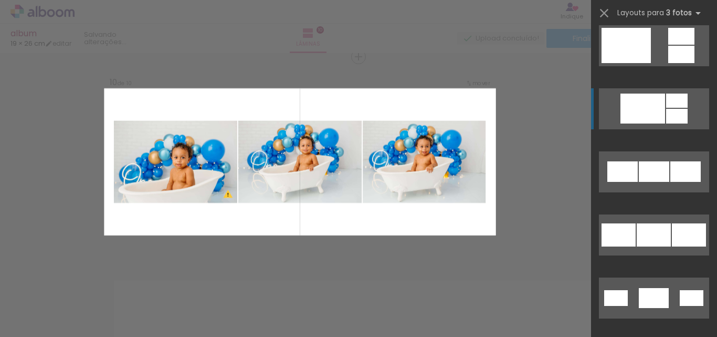
scroll to position [473, 0]
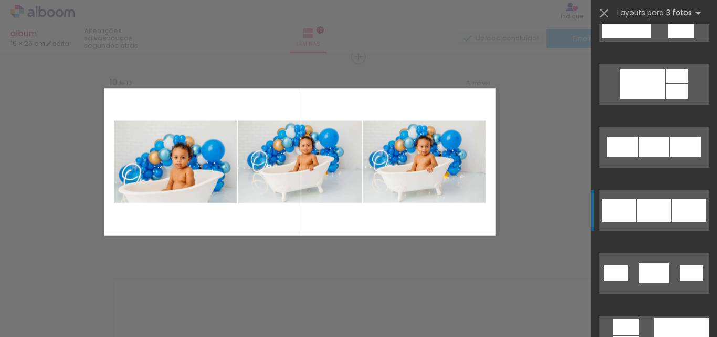
click at [638, 195] on quentale-layouter at bounding box center [654, 210] width 110 height 41
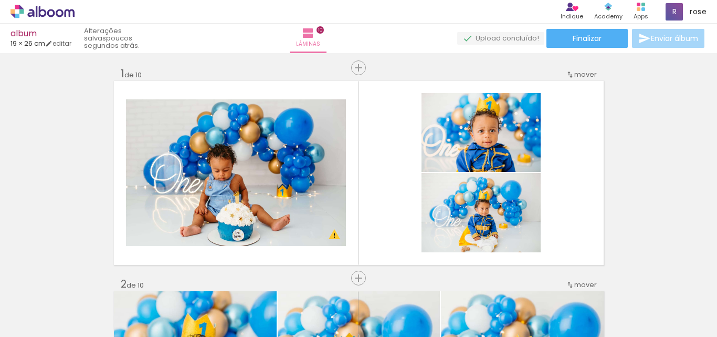
scroll to position [0, 0]
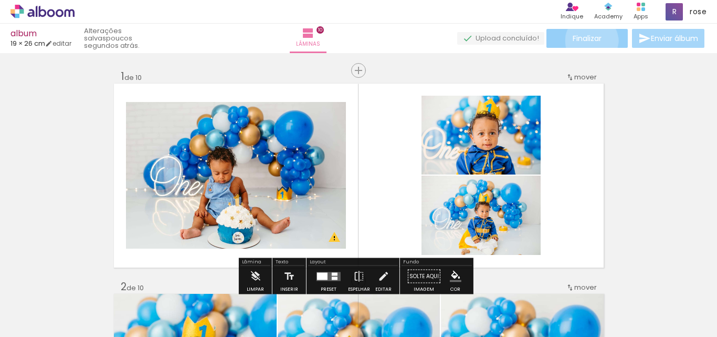
click at [588, 40] on span "Finalizar" at bounding box center [587, 38] width 29 height 7
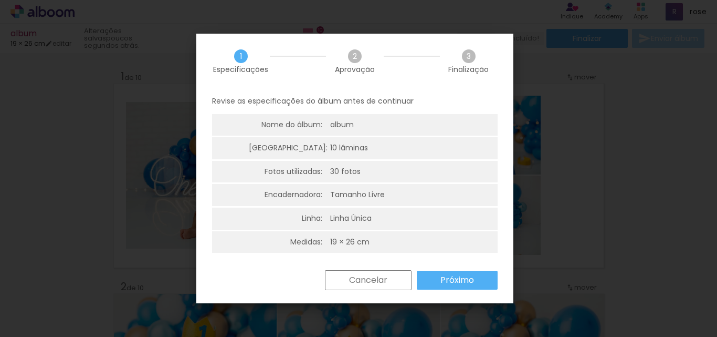
click at [0, 0] on slot "Próximo" at bounding box center [0, 0] width 0 height 0
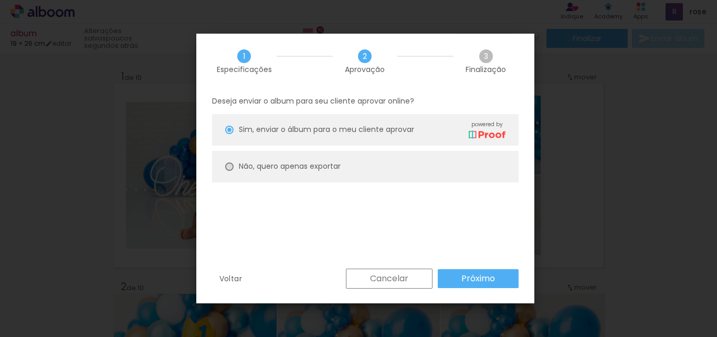
click at [232, 169] on div at bounding box center [229, 166] width 8 height 8
type paper-radio-button "on"
click at [480, 287] on paper-button "Próximo" at bounding box center [478, 278] width 81 height 19
type input "Alta, 300 DPI"
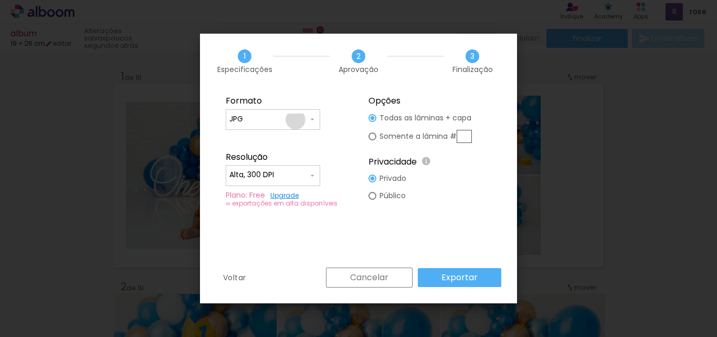
click at [296, 120] on input "JPG" at bounding box center [268, 119] width 79 height 11
click at [270, 134] on paper-item "PDF" at bounding box center [273, 138] width 95 height 21
type input "PDF"
click at [0, 0] on slot "Exportar" at bounding box center [0, 0] width 0 height 0
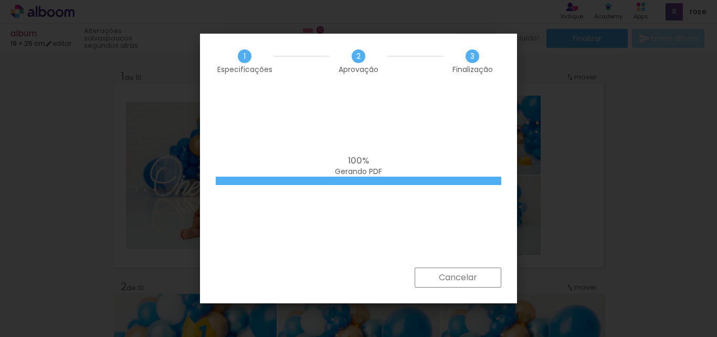
scroll to position [473, 0]
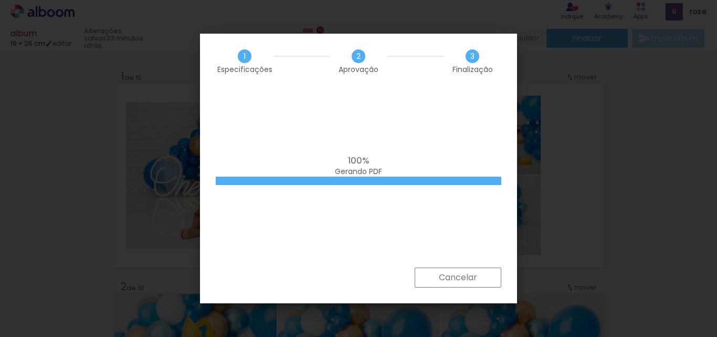
scroll to position [473, 0]
drag, startPoint x: 0, startPoint y: 0, endPoint x: 438, endPoint y: 148, distance: 462.2
click at [438, 148] on div "100% Gerando PDF" at bounding box center [358, 178] width 317 height 179
click at [0, 0] on slot "Cancelar" at bounding box center [0, 0] width 0 height 0
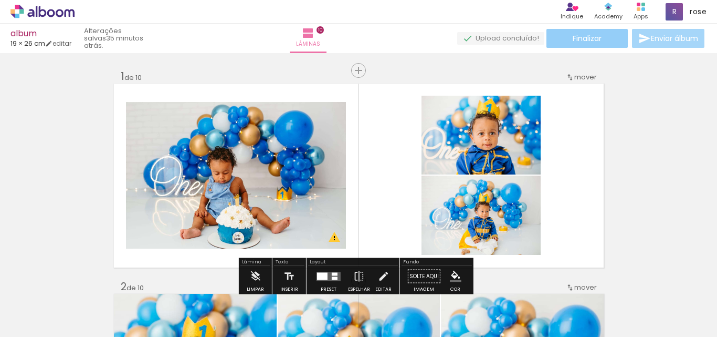
click at [596, 47] on paper-button "Finalizar" at bounding box center [587, 38] width 81 height 19
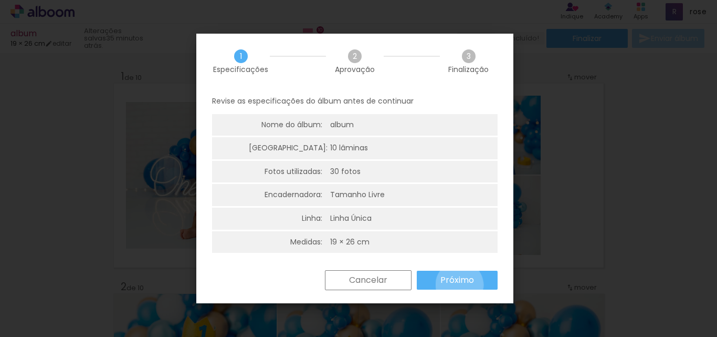
click at [0, 0] on slot "Próximo" at bounding box center [0, 0] width 0 height 0
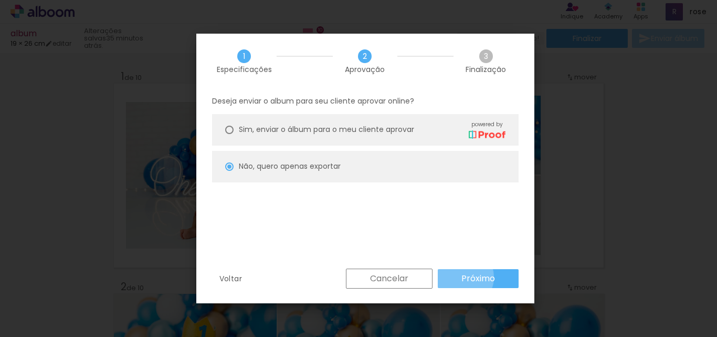
click at [0, 0] on slot "Próximo" at bounding box center [0, 0] width 0 height 0
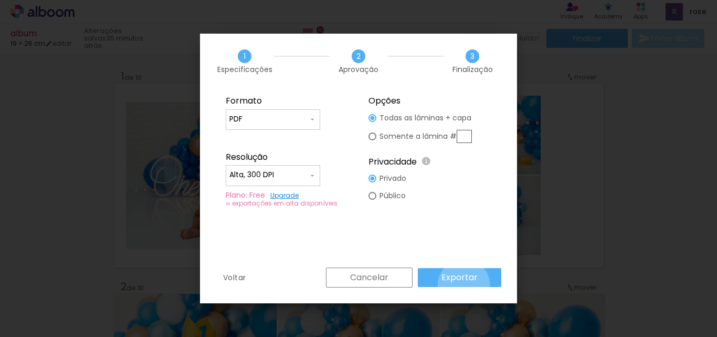
click at [466, 285] on paper-button "Exportar" at bounding box center [459, 277] width 83 height 19
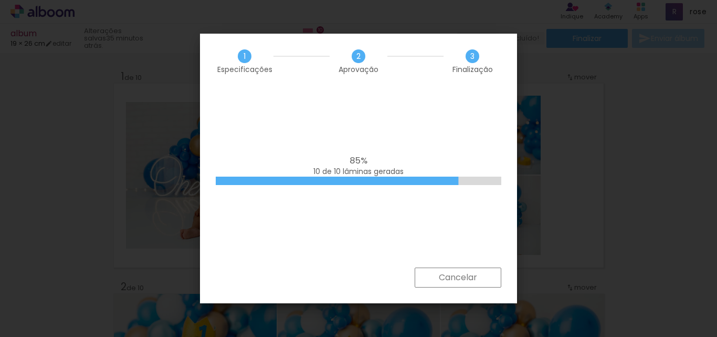
scroll to position [473, 0]
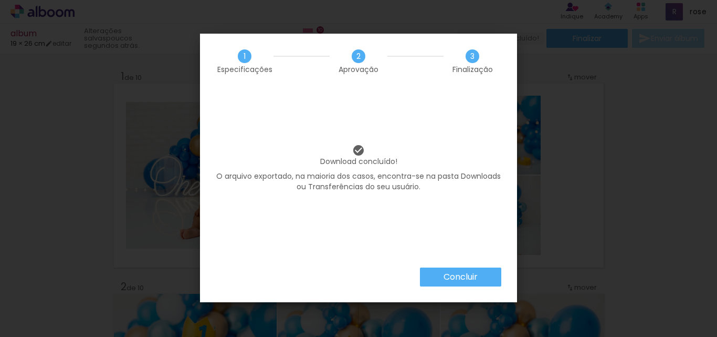
scroll to position [473, 0]
